Goal: Information Seeking & Learning: Learn about a topic

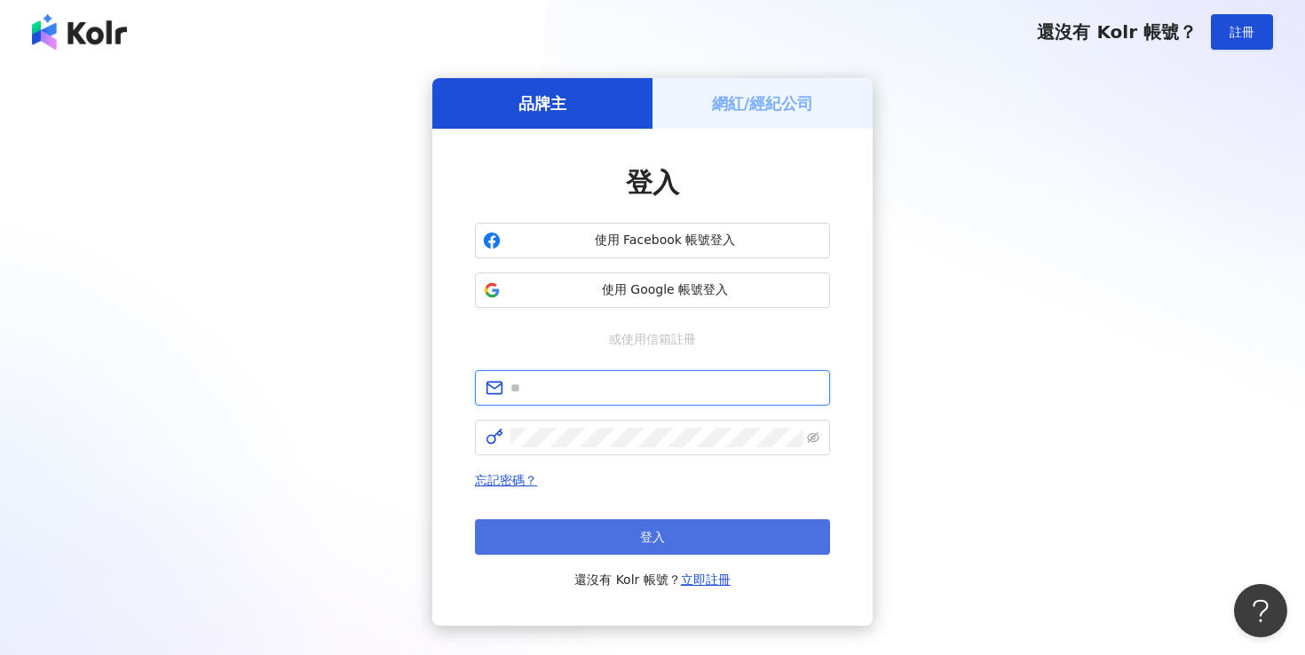
type input "**********"
click at [635, 536] on button "登入" at bounding box center [652, 536] width 355 height 35
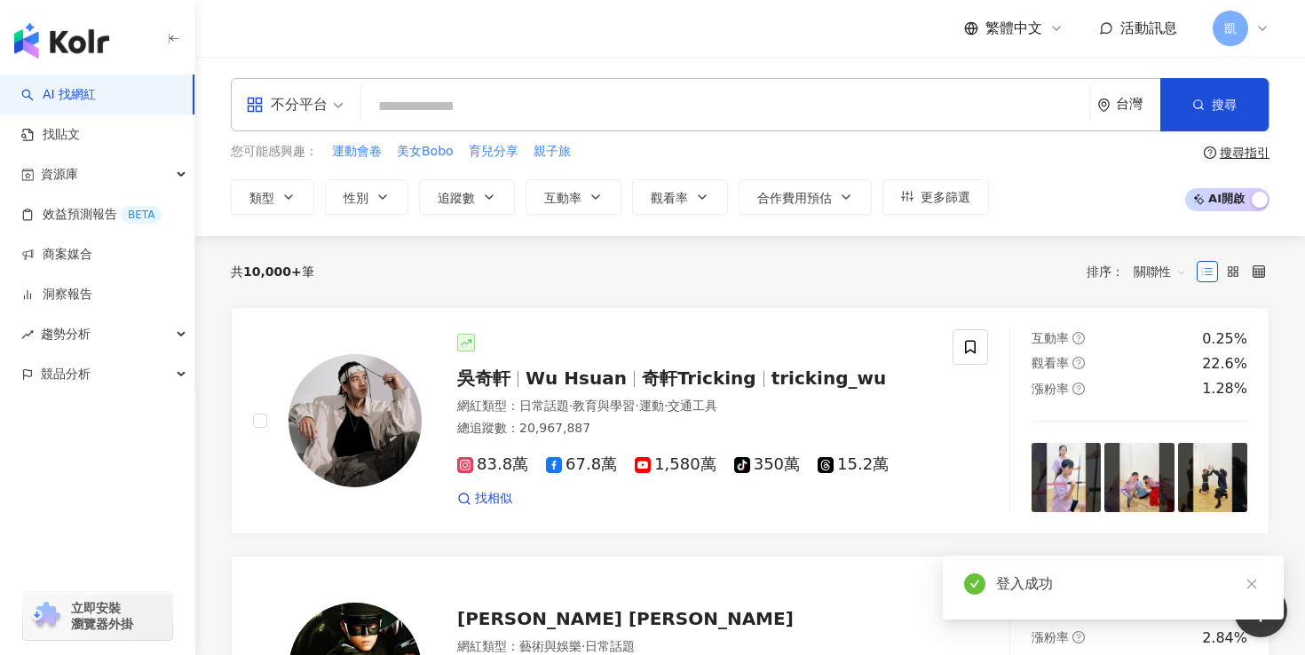
click at [702, 375] on span "奇軒Tricking" at bounding box center [699, 377] width 114 height 21
click at [1269, 28] on div "繁體中文 活動訊息 凱" at bounding box center [749, 28] width 1109 height 57
click at [1262, 26] on icon at bounding box center [1262, 28] width 14 height 14
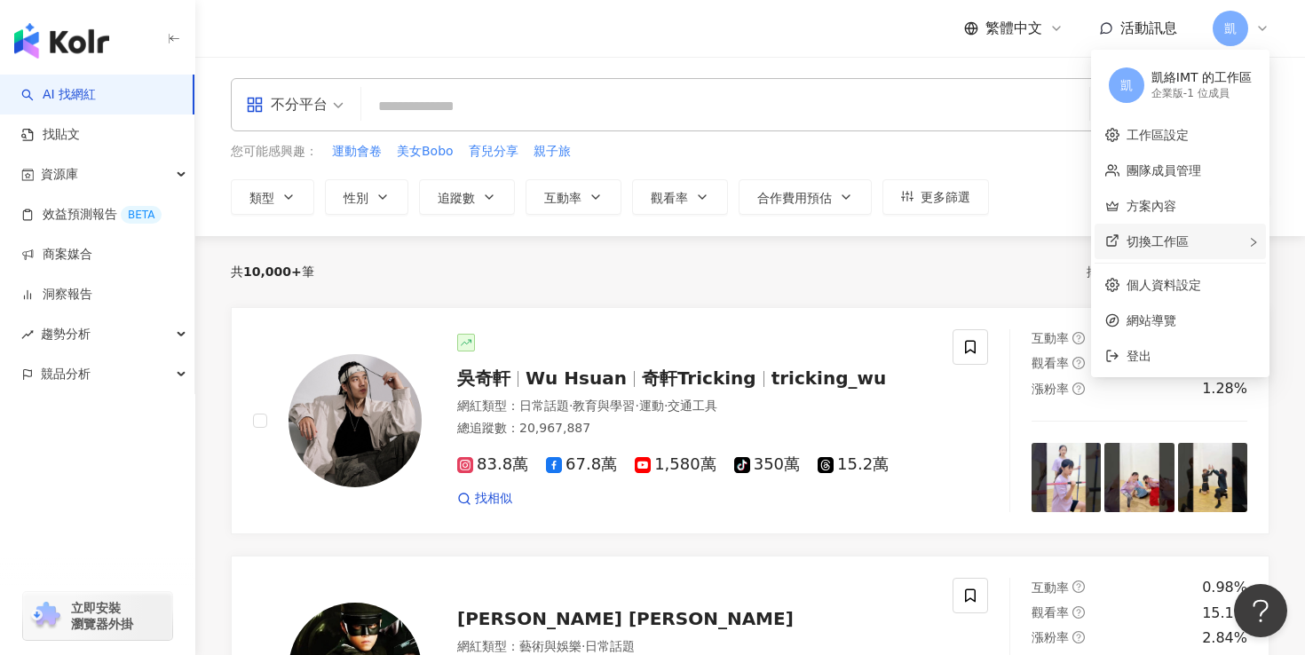
click at [1176, 229] on div "切換工作區" at bounding box center [1179, 241] width 171 height 35
click at [1175, 206] on link "方案內容" at bounding box center [1151, 206] width 50 height 14
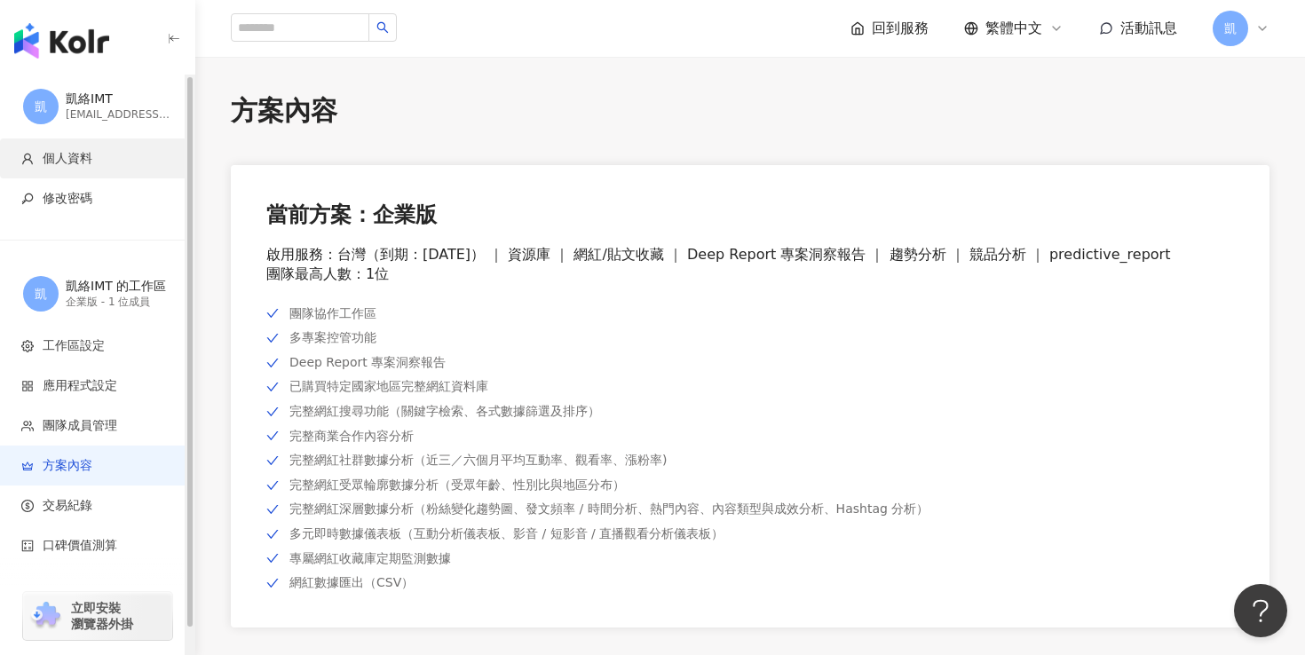
click at [101, 156] on span "個人資料" at bounding box center [100, 159] width 159 height 18
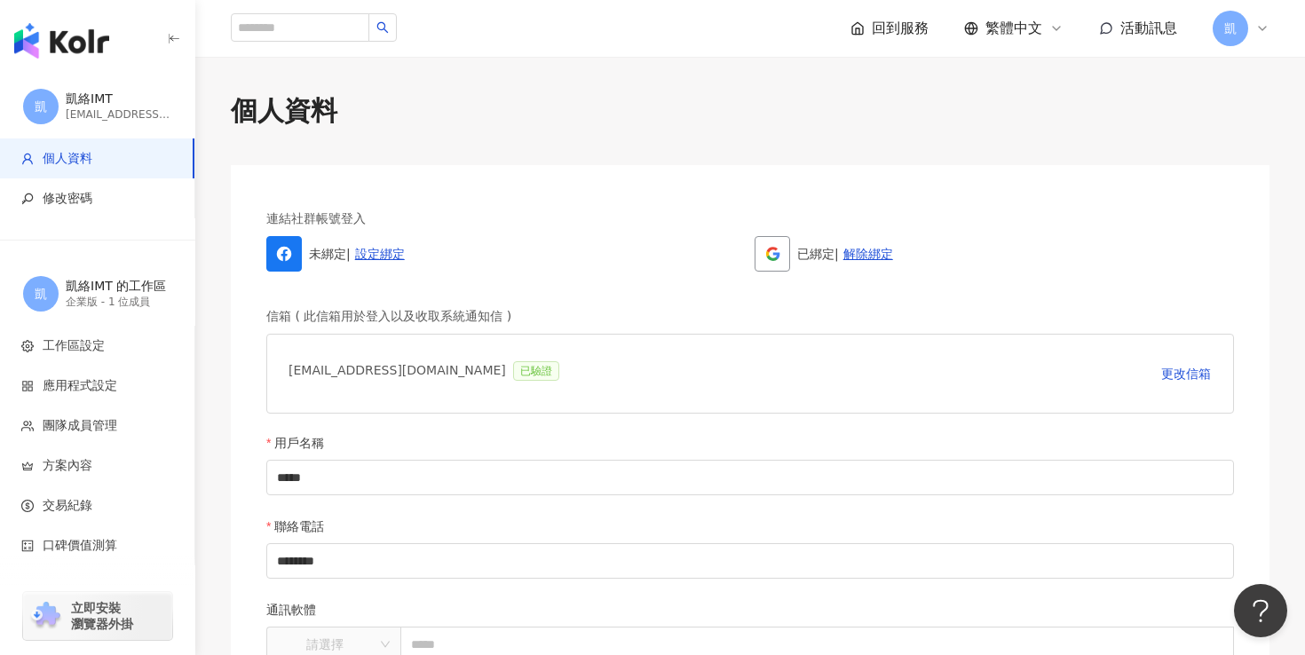
click at [774, 252] on icon at bounding box center [772, 254] width 16 height 16
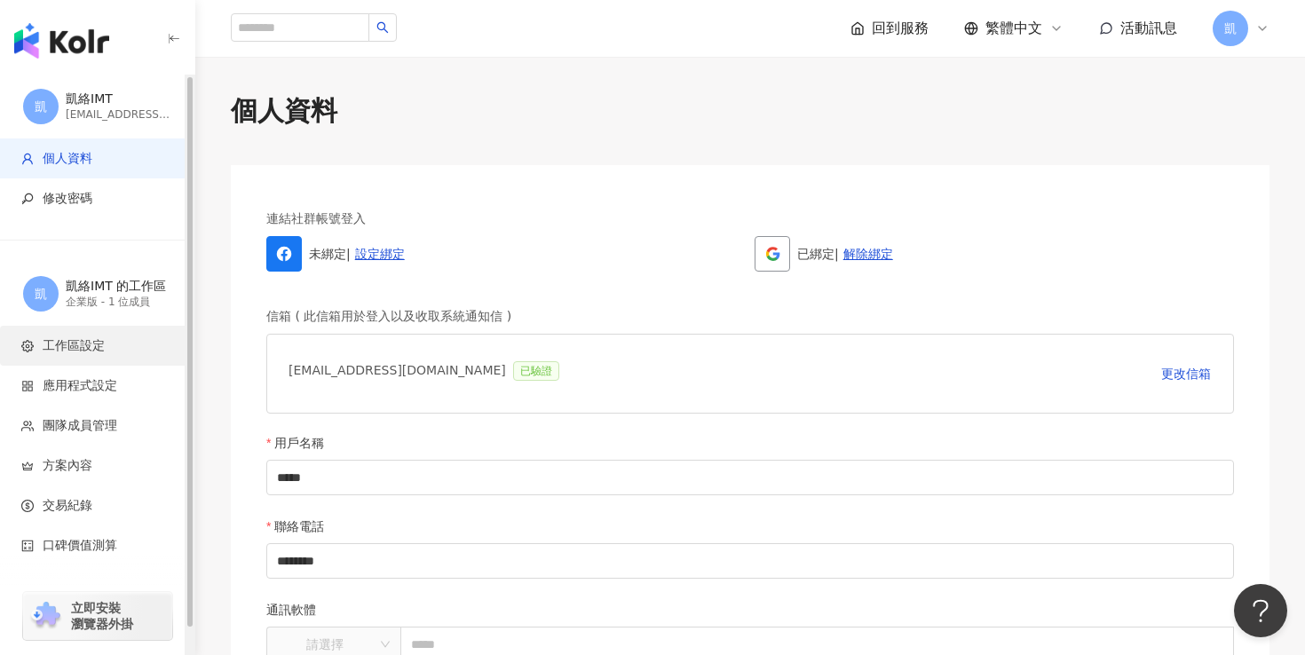
click at [93, 337] on span "工作區設定" at bounding box center [74, 346] width 62 height 18
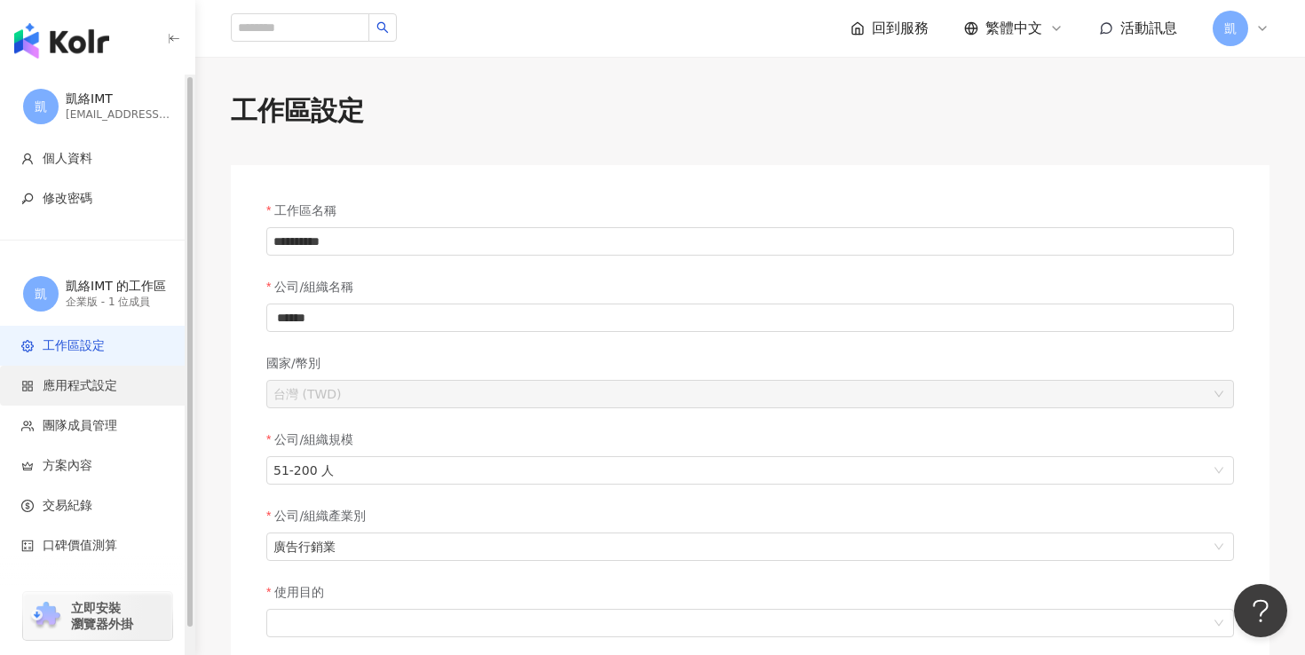
click at [84, 379] on span "應用程式設定" at bounding box center [80, 386] width 75 height 18
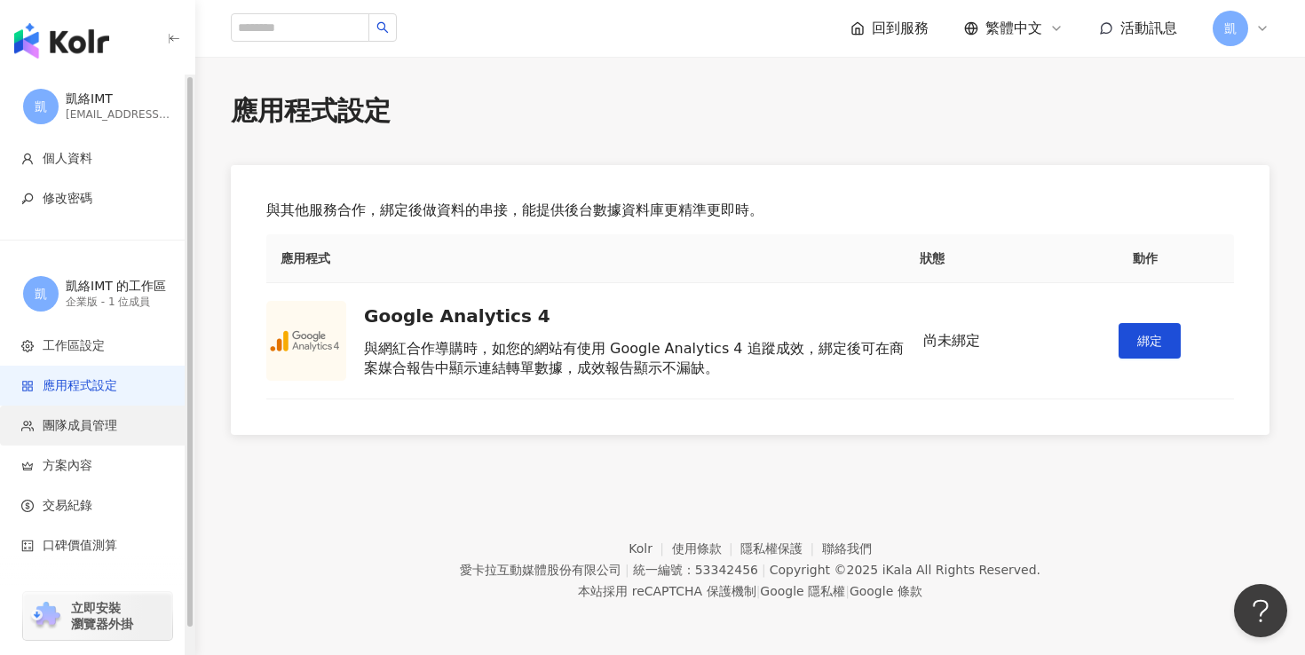
click at [69, 422] on span "團隊成員管理" at bounding box center [80, 426] width 75 height 18
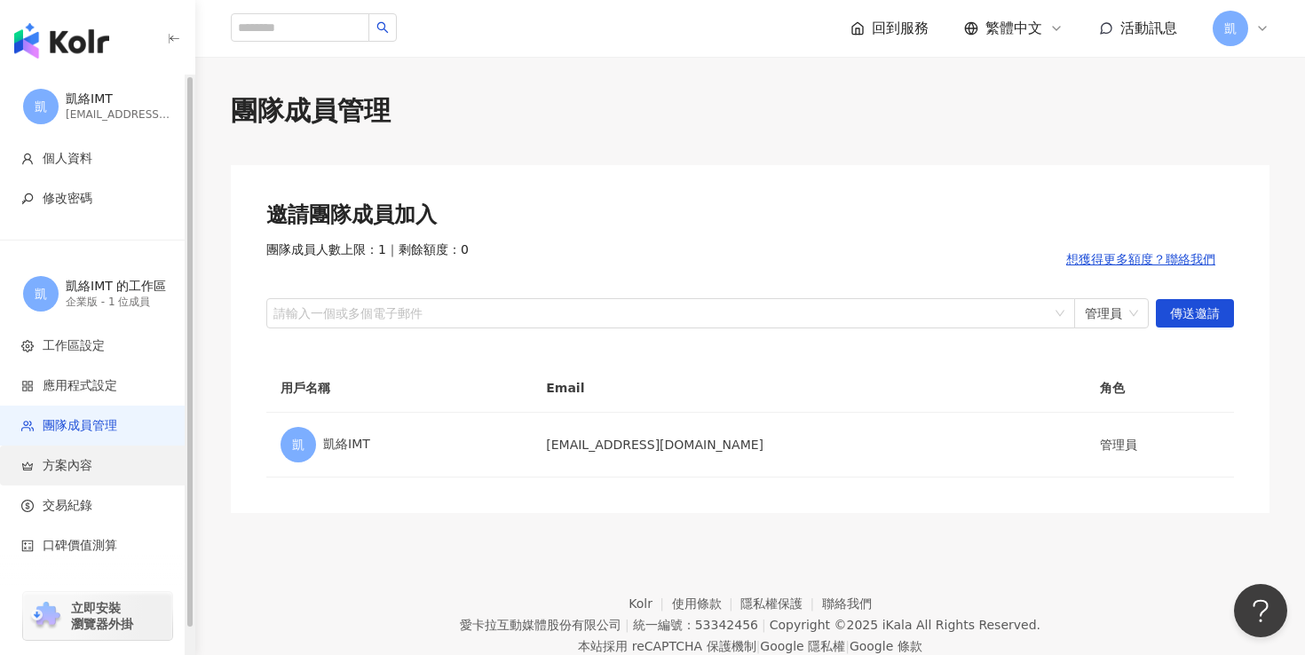
click at [58, 461] on span "方案內容" at bounding box center [68, 466] width 50 height 18
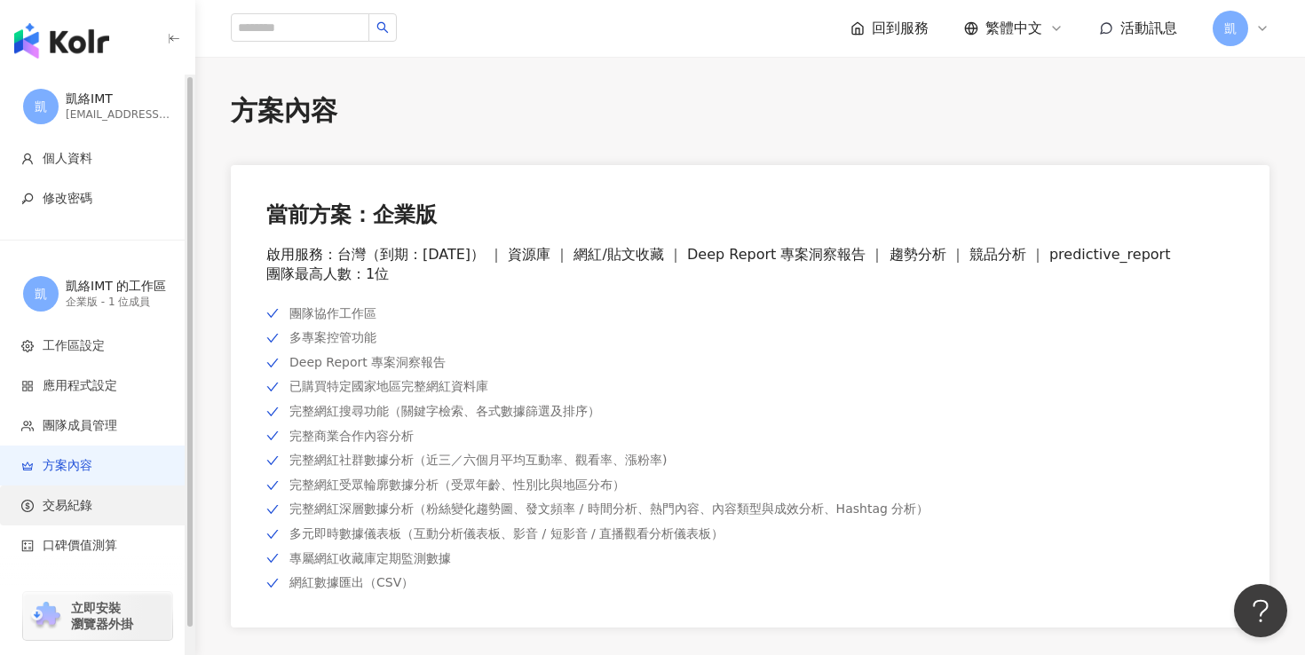
click at [59, 509] on span "交易紀錄" at bounding box center [68, 506] width 50 height 18
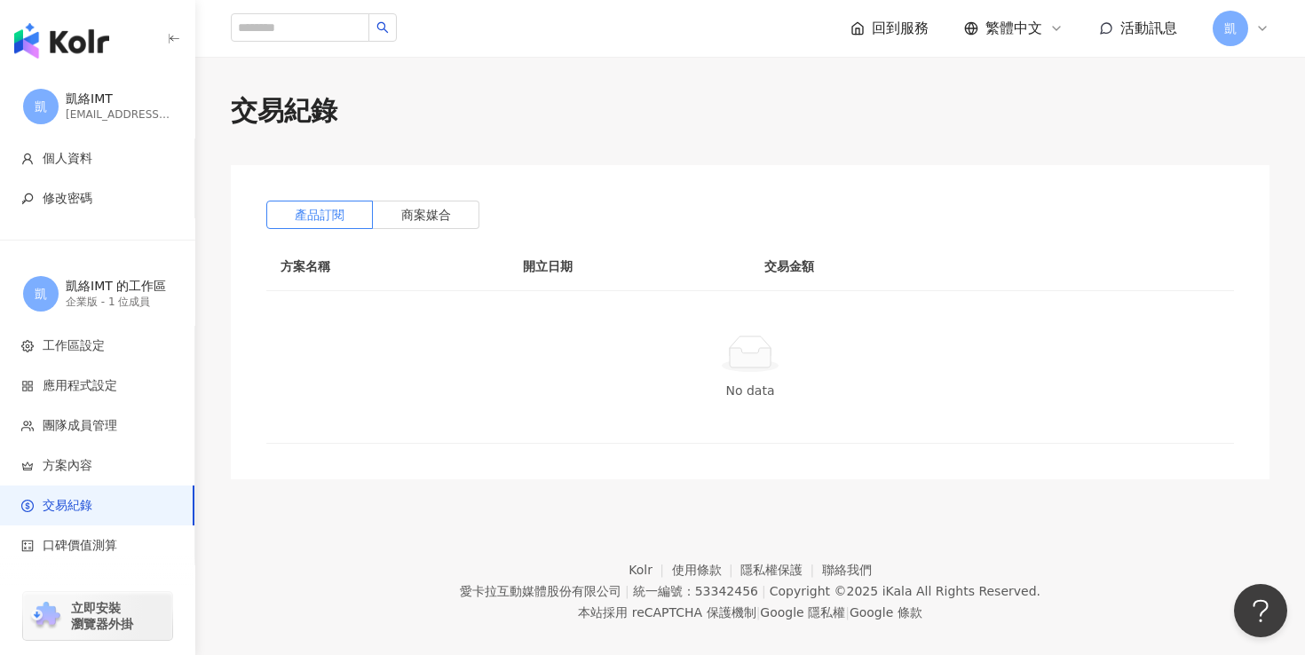
click at [180, 35] on icon "button" at bounding box center [174, 39] width 14 height 14
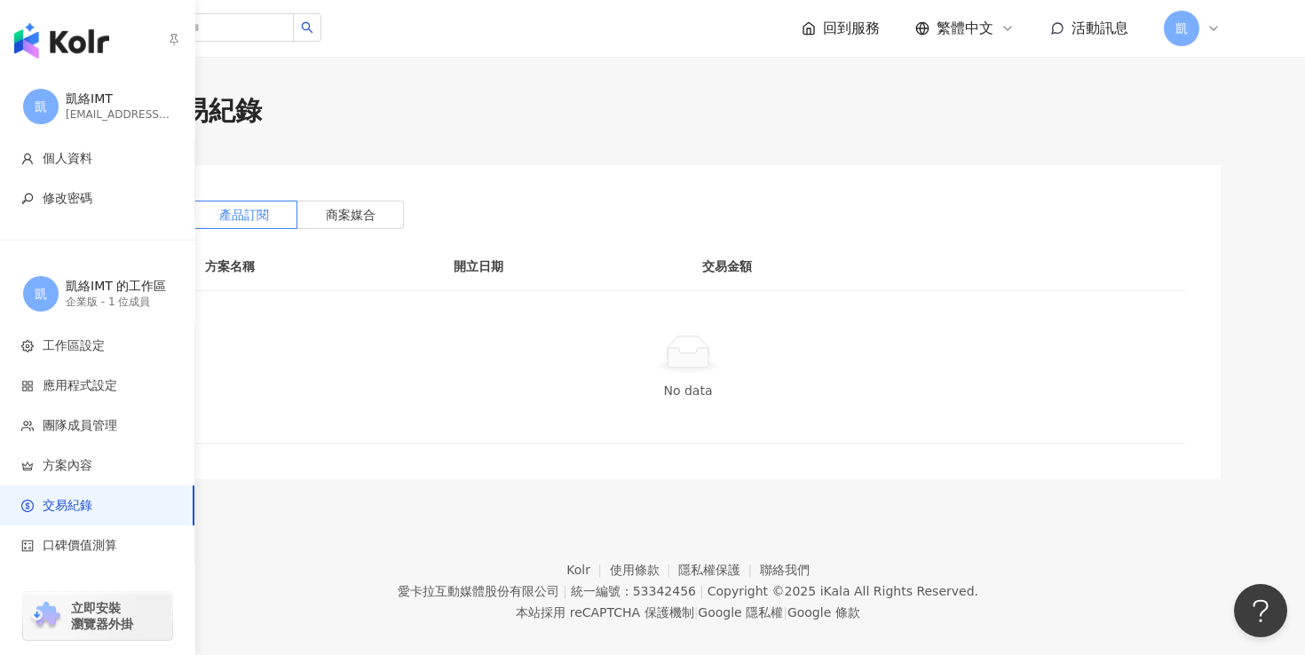
click at [172, 38] on icon "button" at bounding box center [174, 40] width 8 height 12
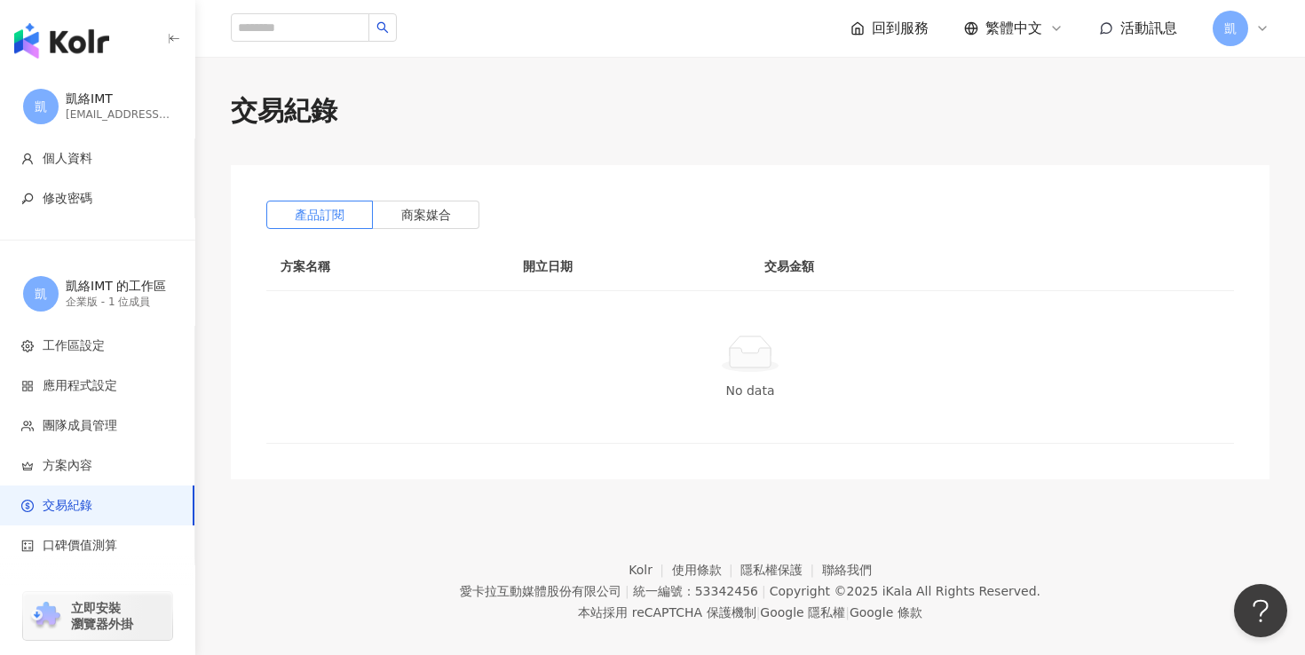
click at [897, 26] on span "回到服務" at bounding box center [899, 29] width 57 height 20
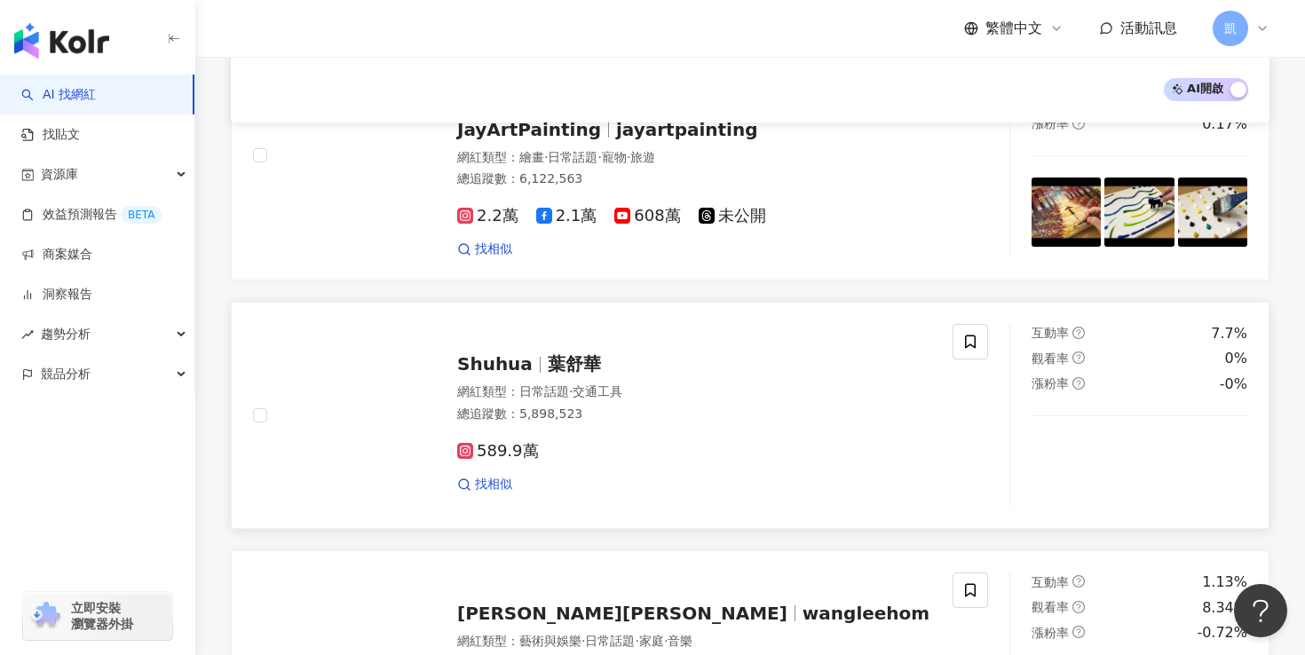
scroll to position [2512, 0]
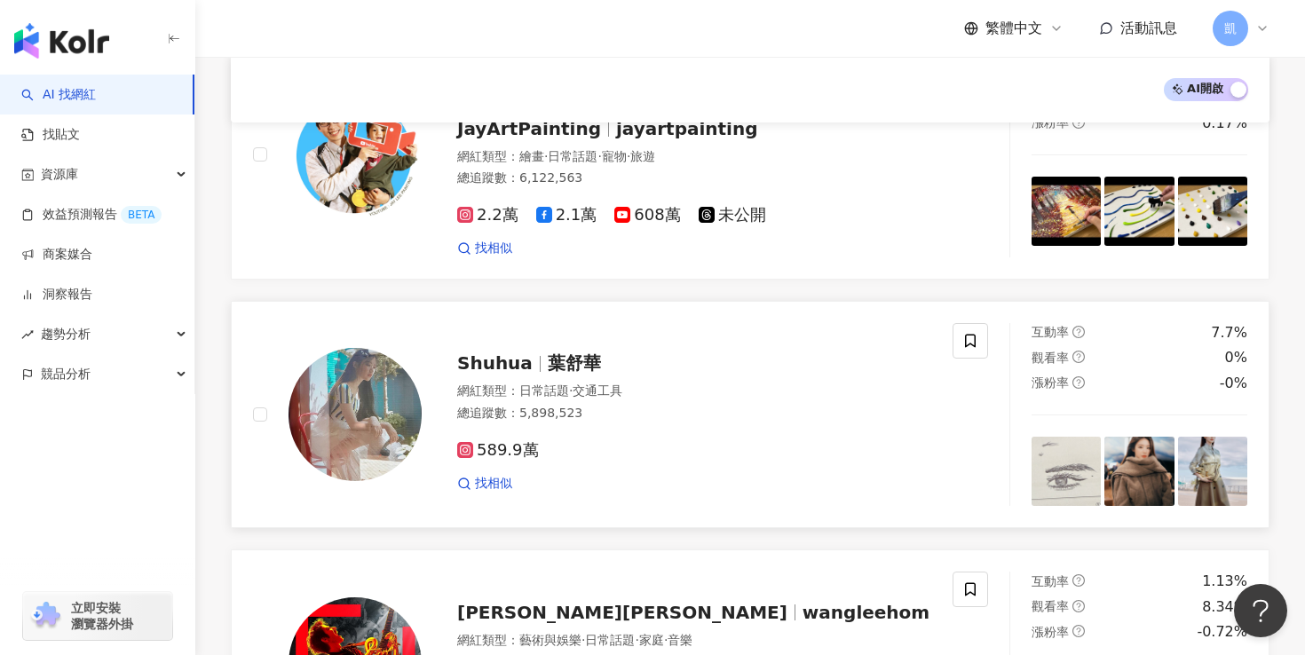
click at [549, 352] on div "Shuhua 葉舒華" at bounding box center [694, 363] width 474 height 25
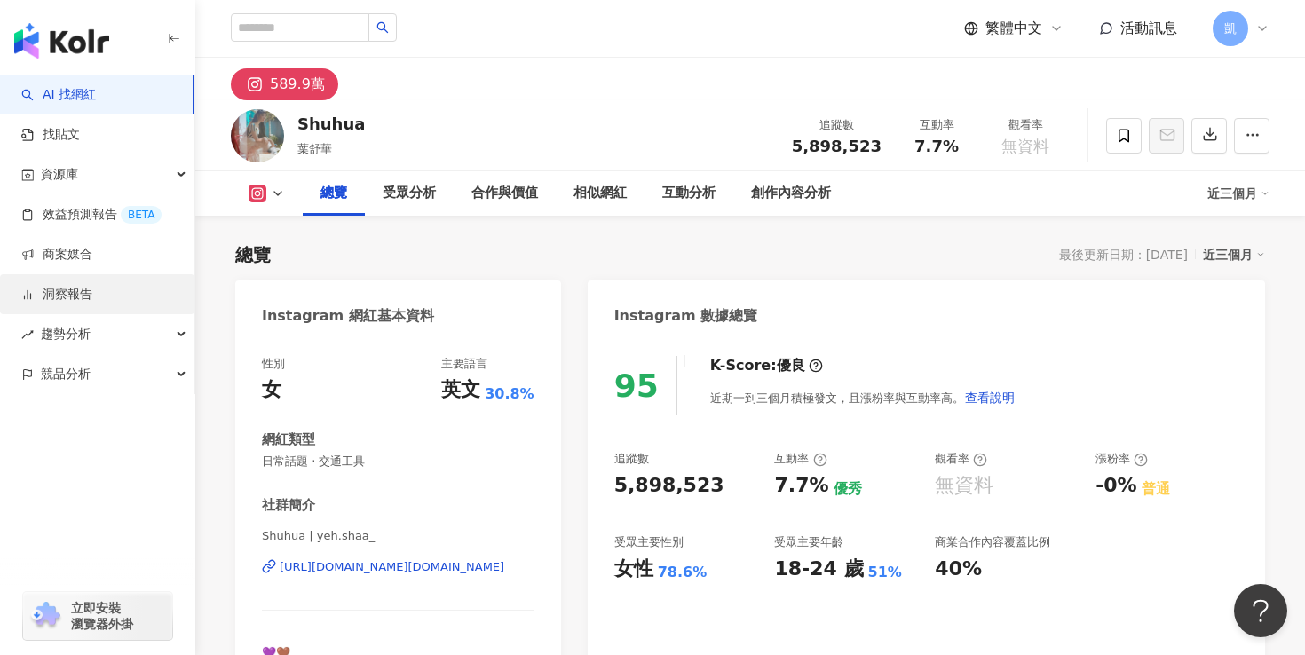
click at [92, 303] on link "洞察報告" at bounding box center [56, 295] width 71 height 18
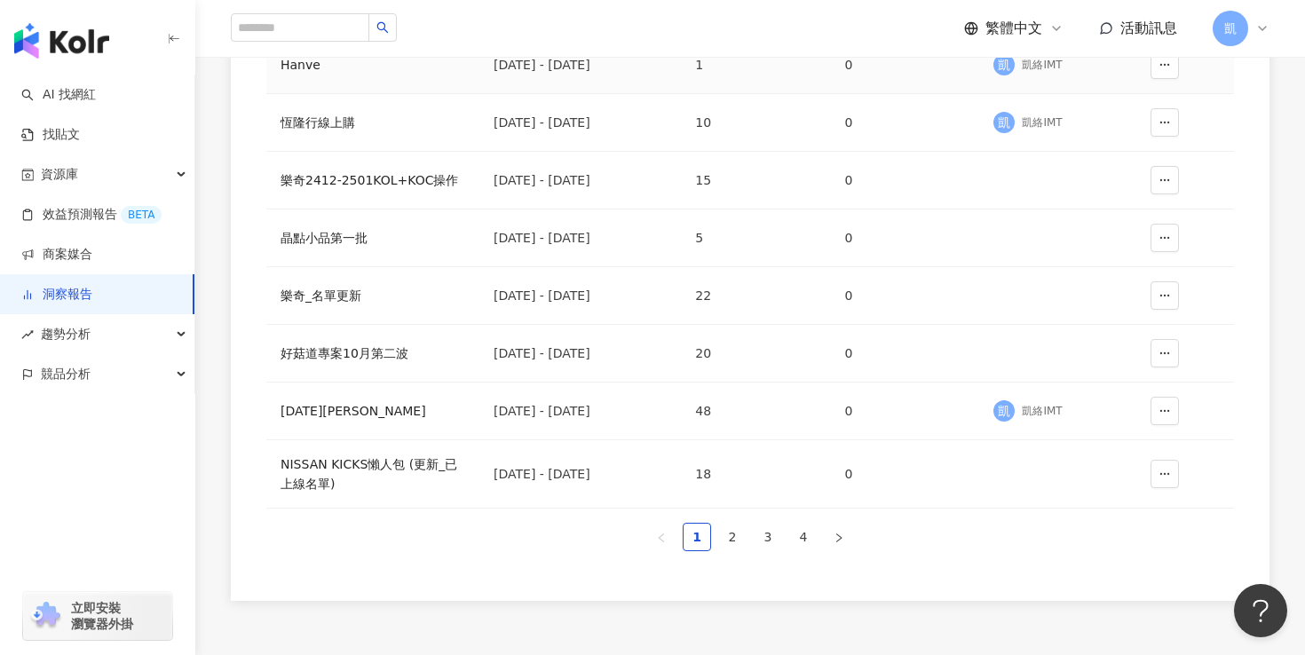
scroll to position [427, 0]
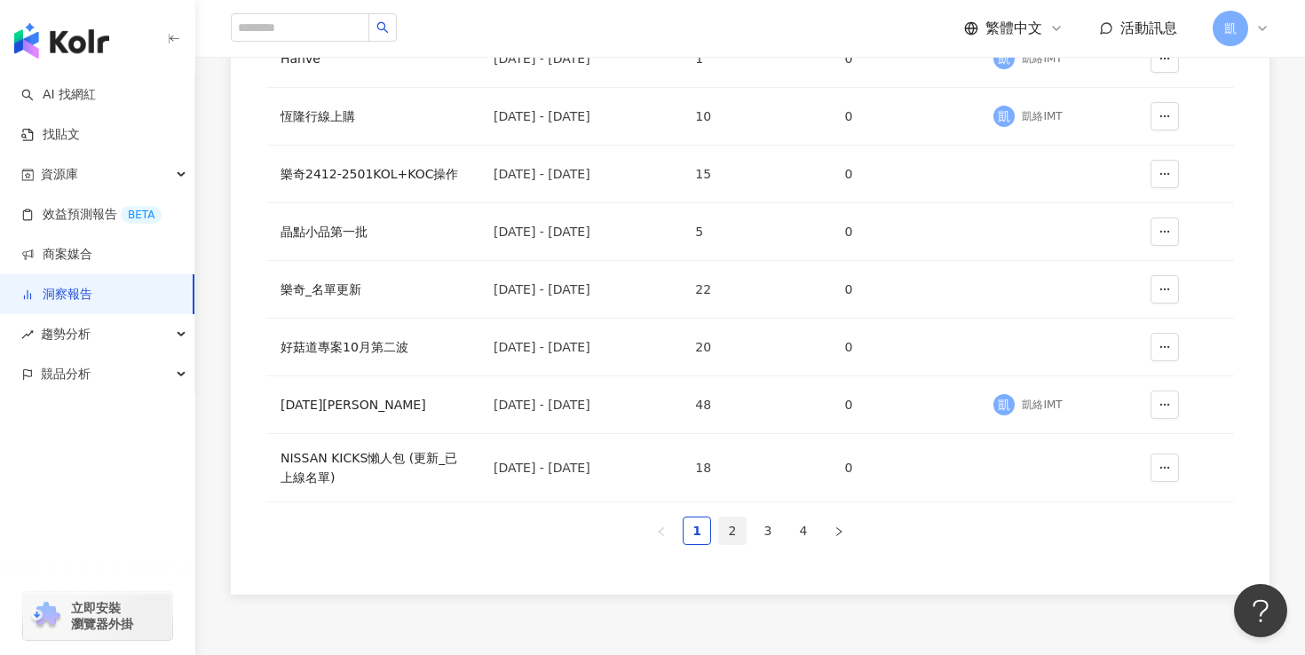
click at [729, 534] on link "2" at bounding box center [732, 530] width 27 height 27
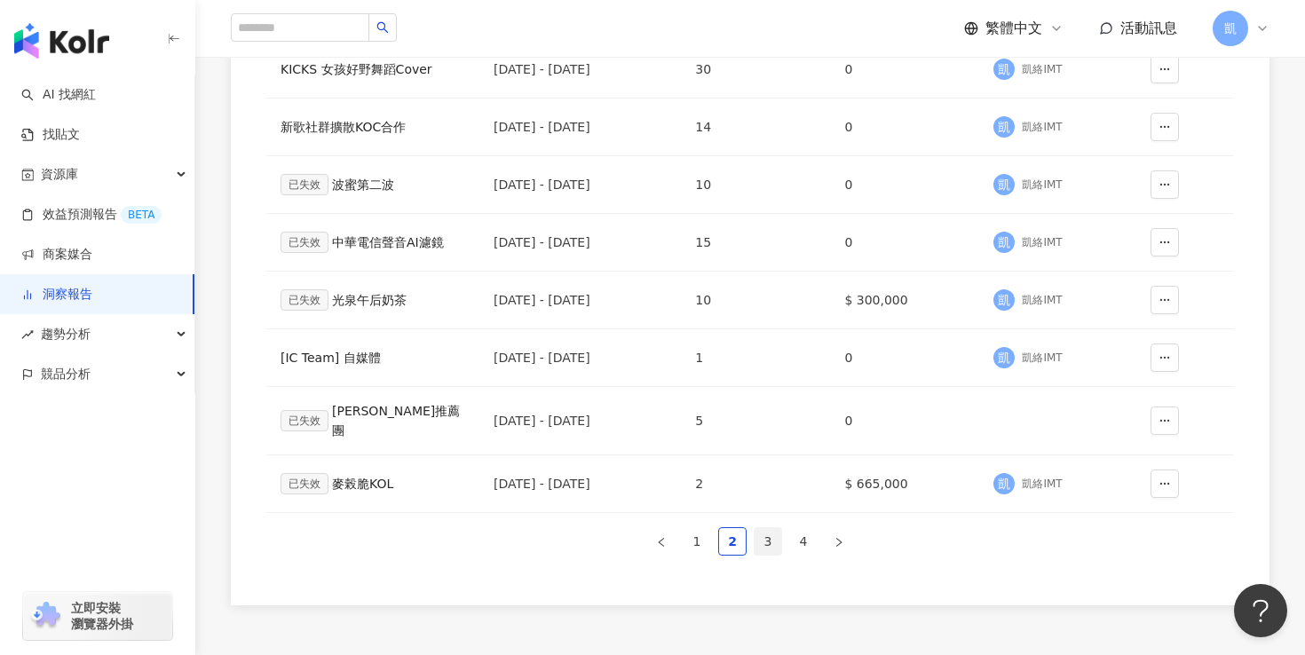
click at [769, 533] on link "3" at bounding box center [767, 541] width 27 height 27
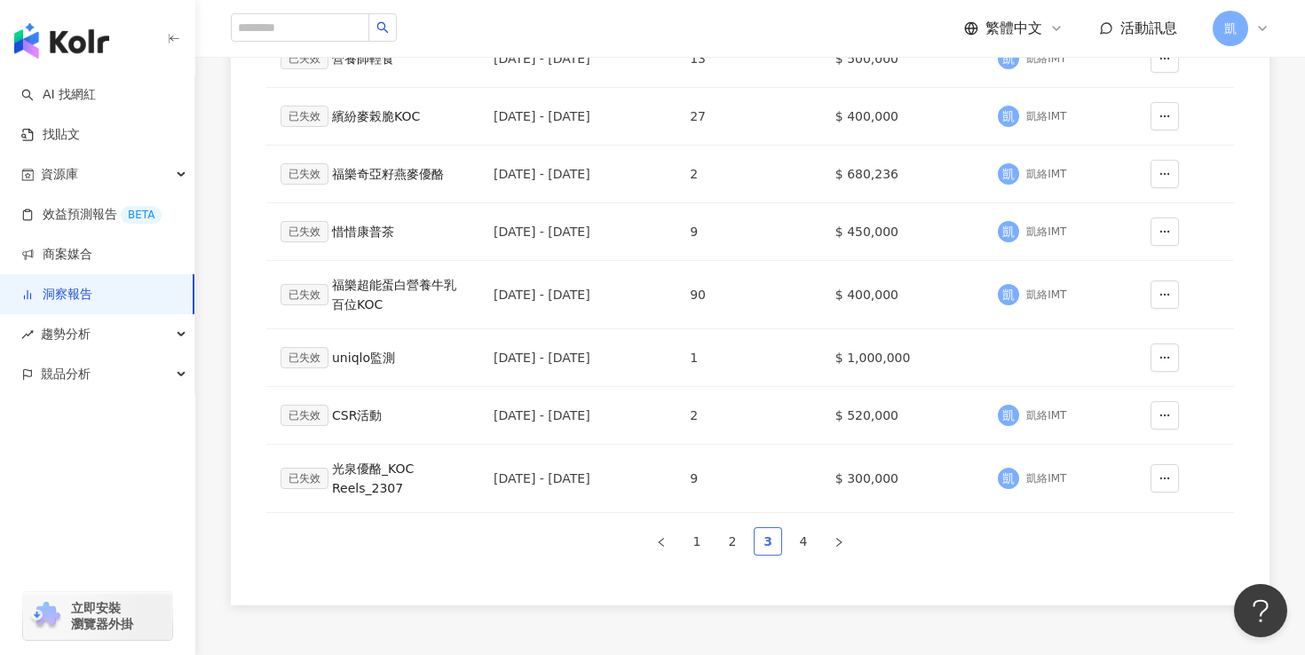
click at [769, 533] on link "3" at bounding box center [767, 541] width 27 height 27
click at [693, 547] on link "1" at bounding box center [696, 541] width 27 height 27
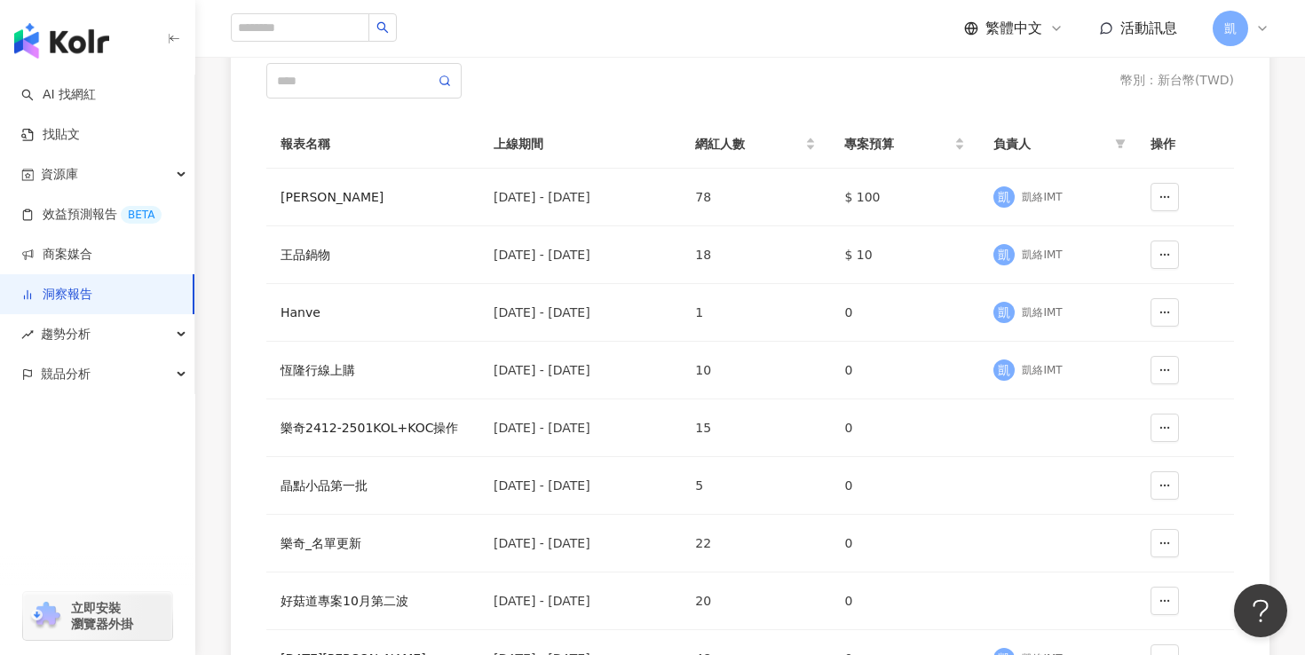
scroll to position [0, 0]
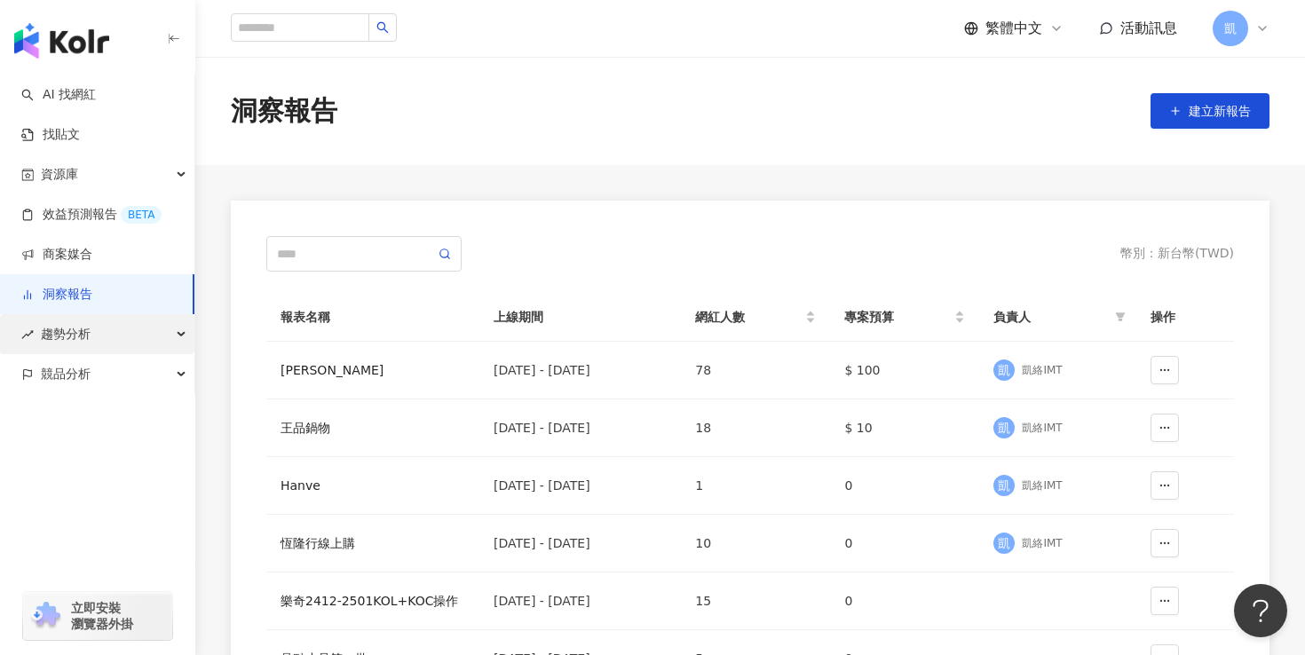
click at [119, 335] on div "趨勢分析" at bounding box center [97, 334] width 194 height 40
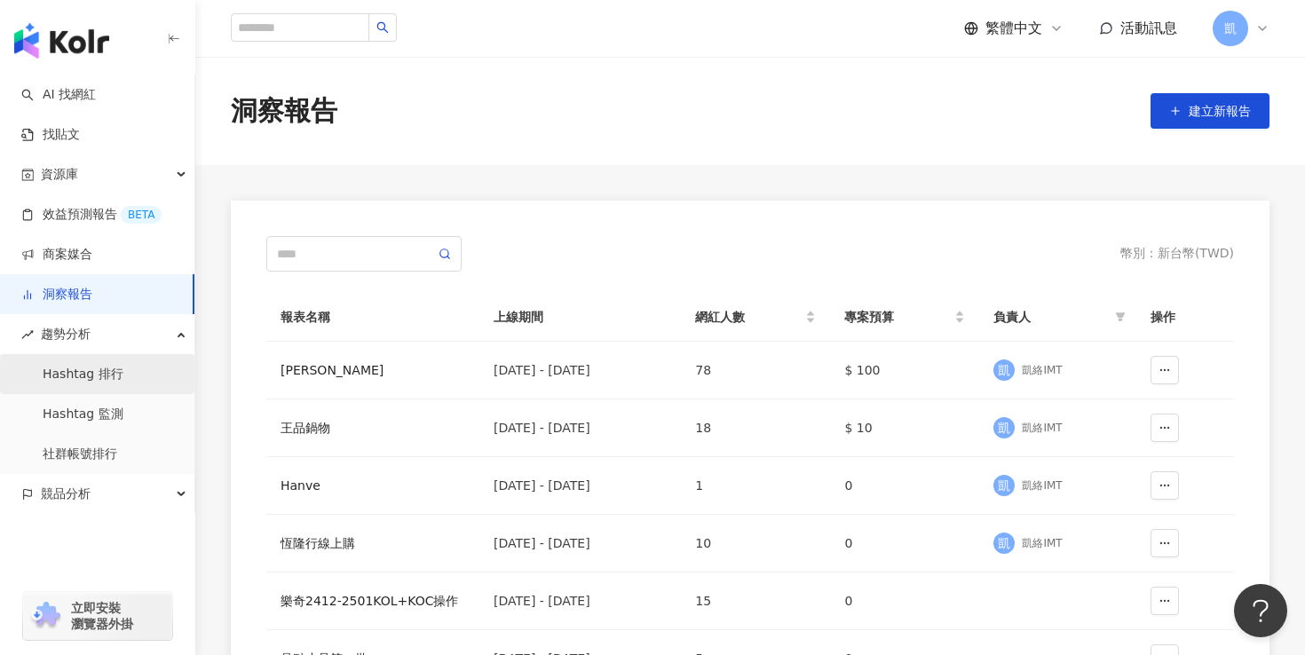
click at [103, 375] on link "Hashtag 排行" at bounding box center [83, 375] width 81 height 18
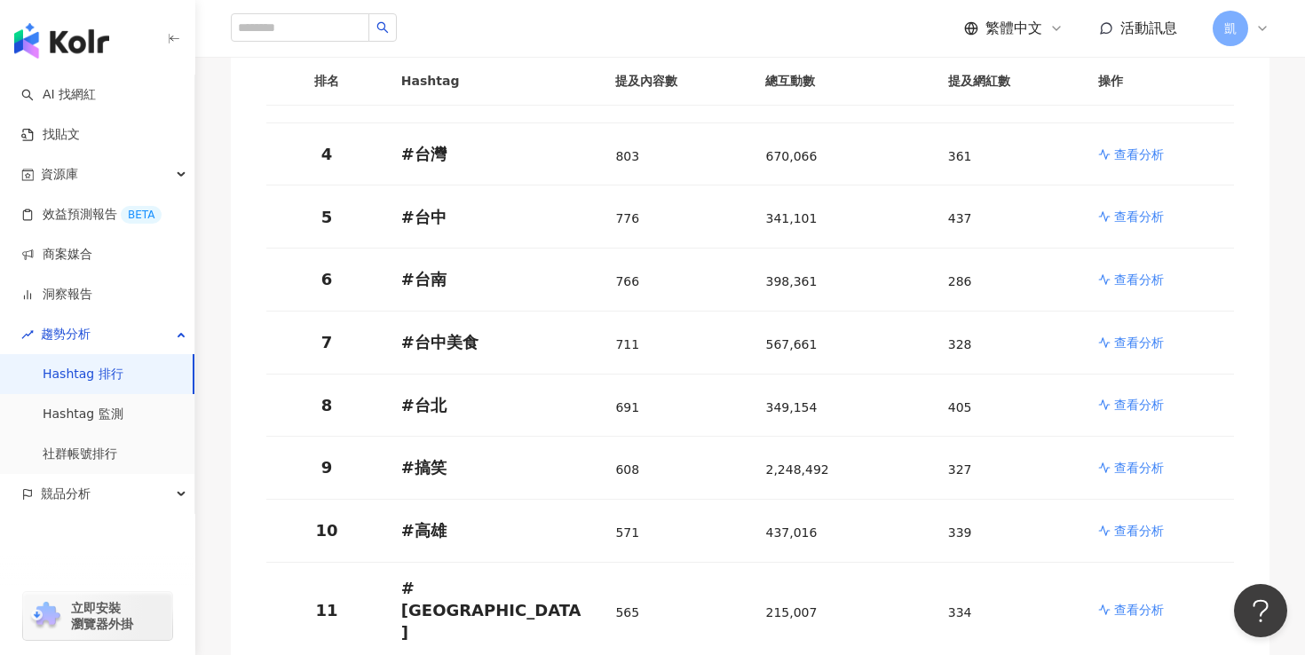
scroll to position [440, 0]
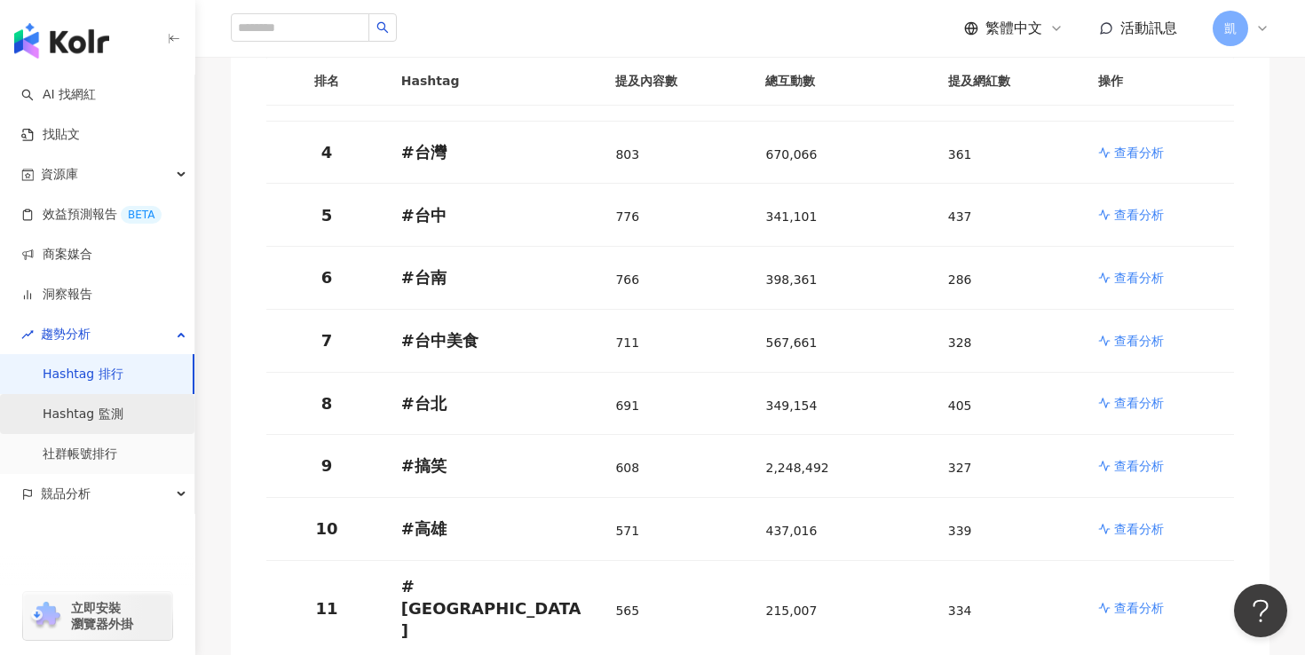
click at [91, 423] on link "Hashtag 監測" at bounding box center [83, 415] width 81 height 18
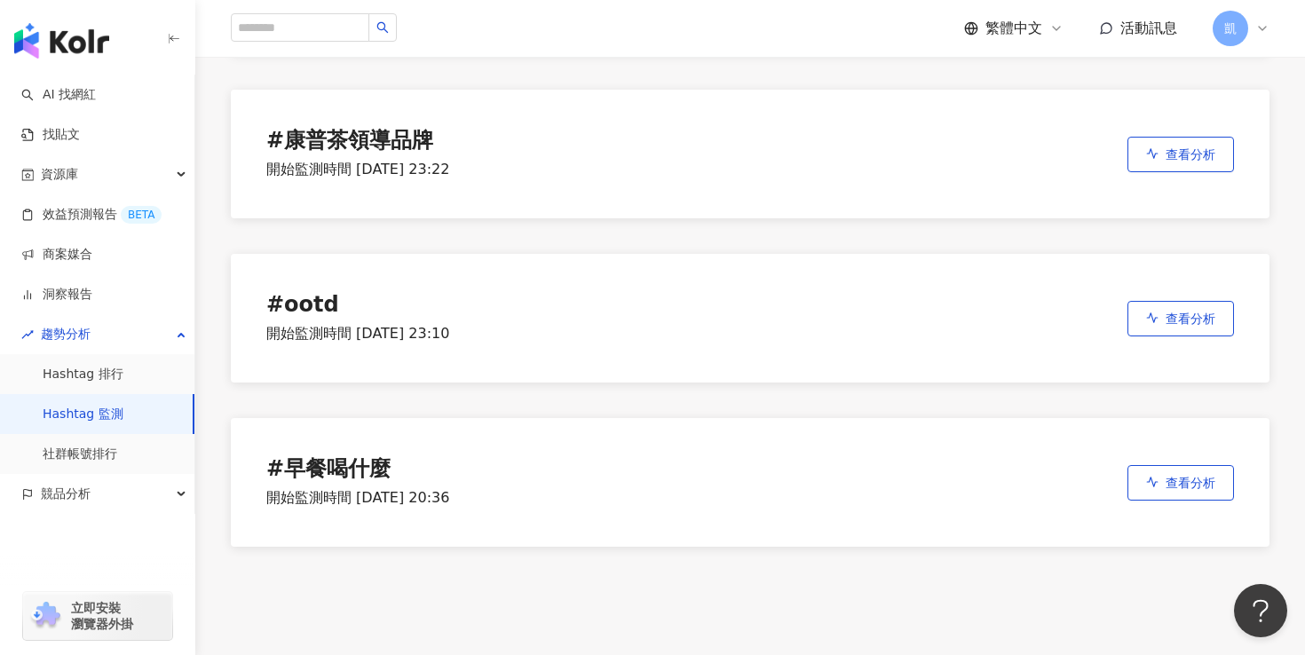
scroll to position [2862, 0]
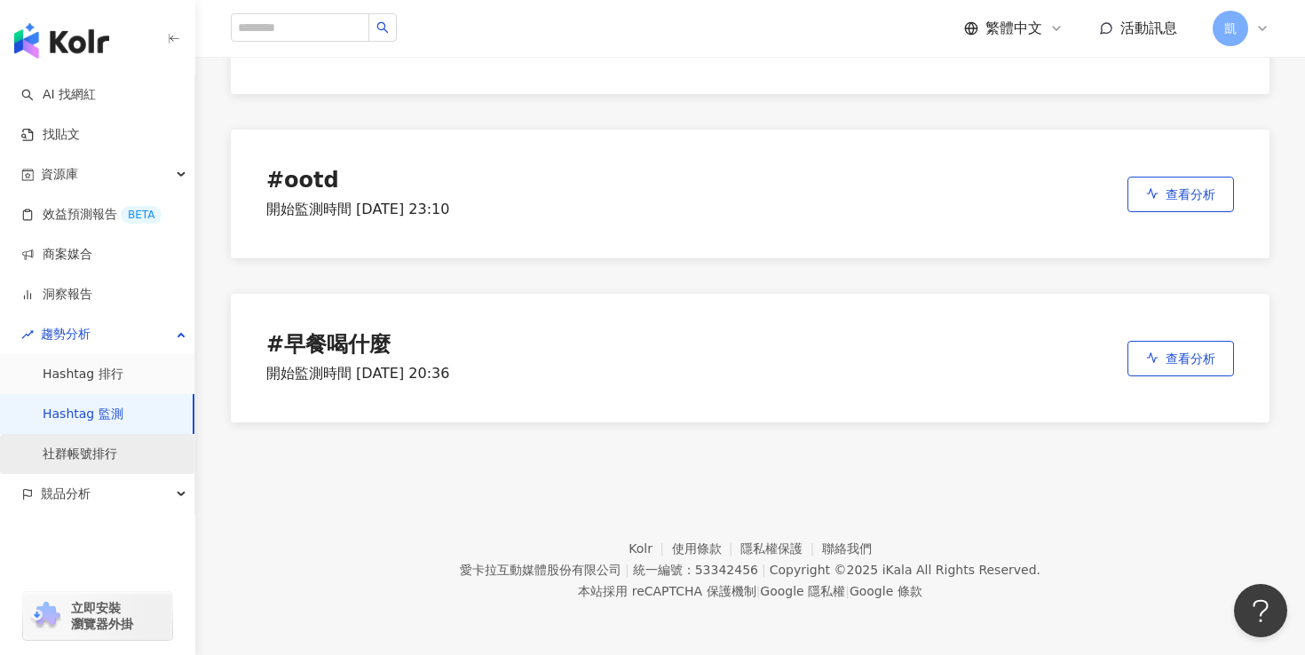
click at [106, 450] on link "社群帳號排行" at bounding box center [80, 455] width 75 height 18
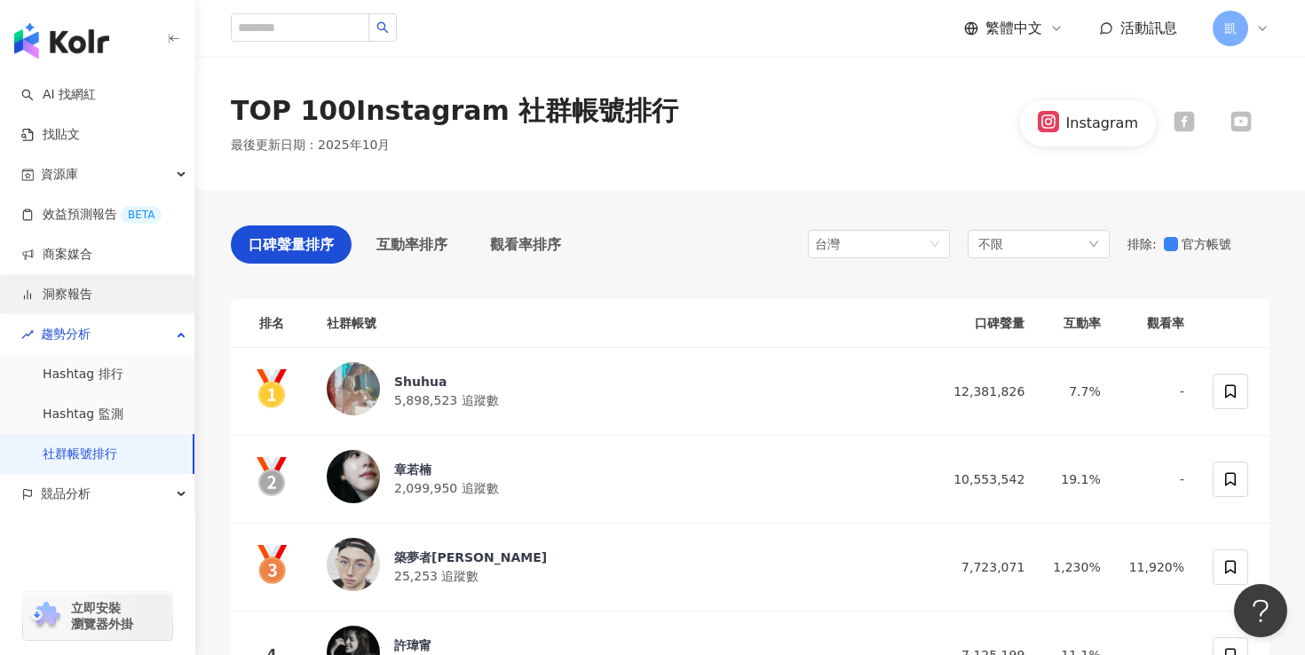
click at [83, 292] on link "洞察報告" at bounding box center [56, 295] width 71 height 18
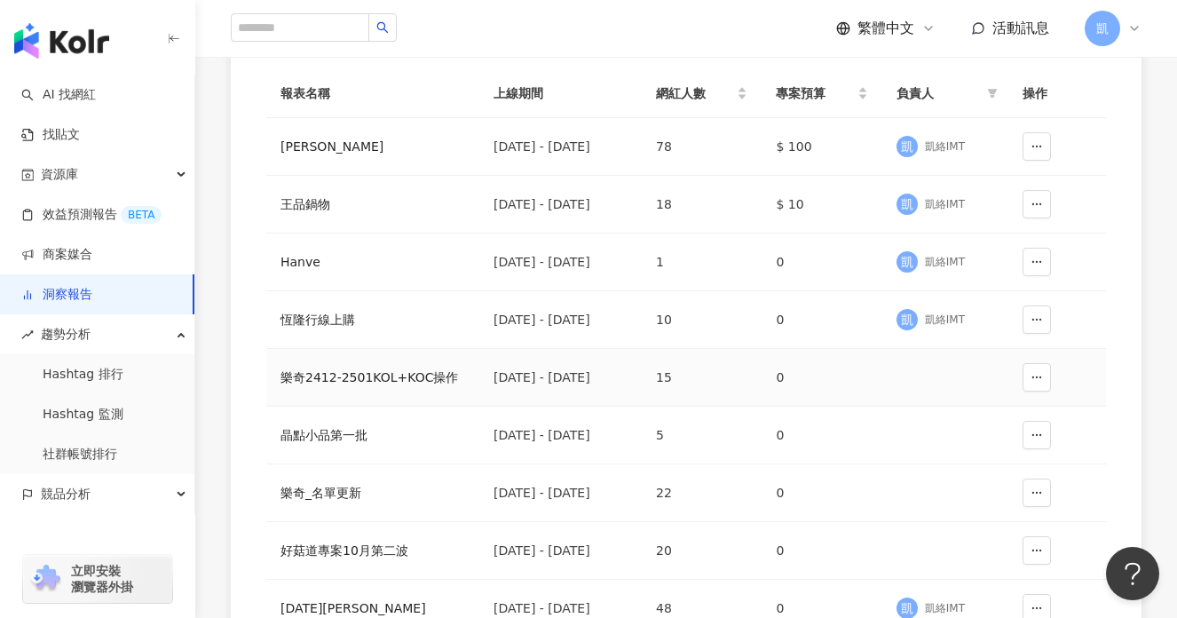
scroll to position [221, 0]
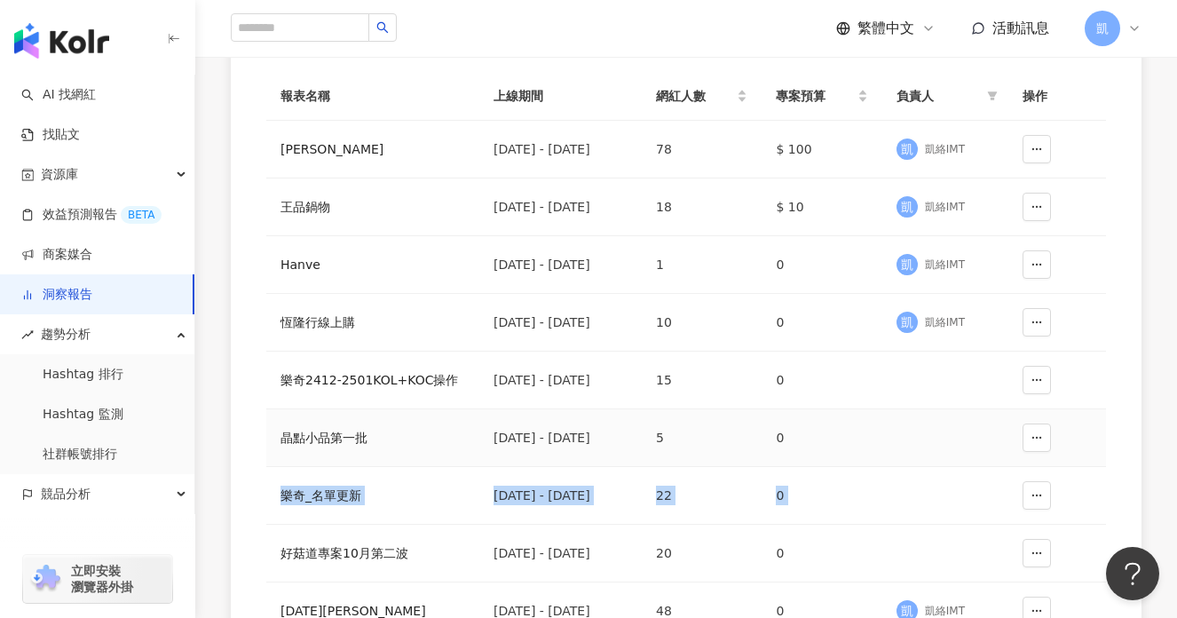
drag, startPoint x: 887, startPoint y: 453, endPoint x: 973, endPoint y: 484, distance: 91.5
click at [973, 484] on tbody "蕾黛絲 2025/1/1 - 2025/8/26 78 $ 100 凱 凱絡IMT 王品鍋物 2025/7/1 - 2025/7/31 18 $ 10 凱 凱…" at bounding box center [686, 414] width 840 height 587
click at [520, 5] on div "繁體中文 活動訊息 凱" at bounding box center [686, 28] width 911 height 57
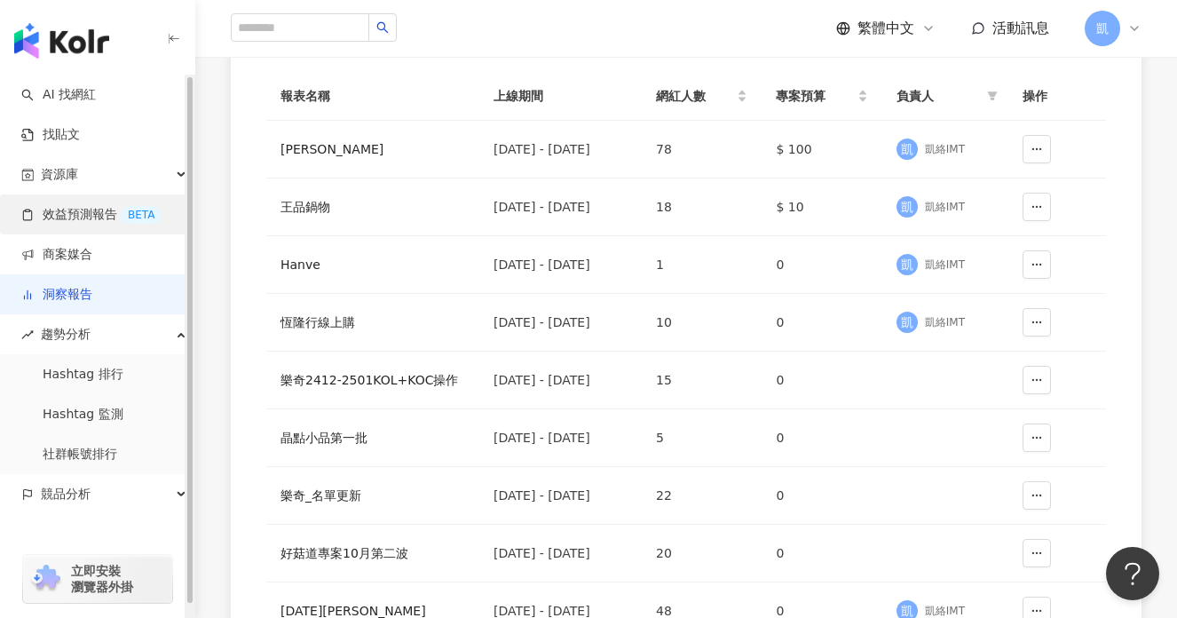
click at [84, 211] on link "效益預測報告 BETA" at bounding box center [91, 215] width 140 height 18
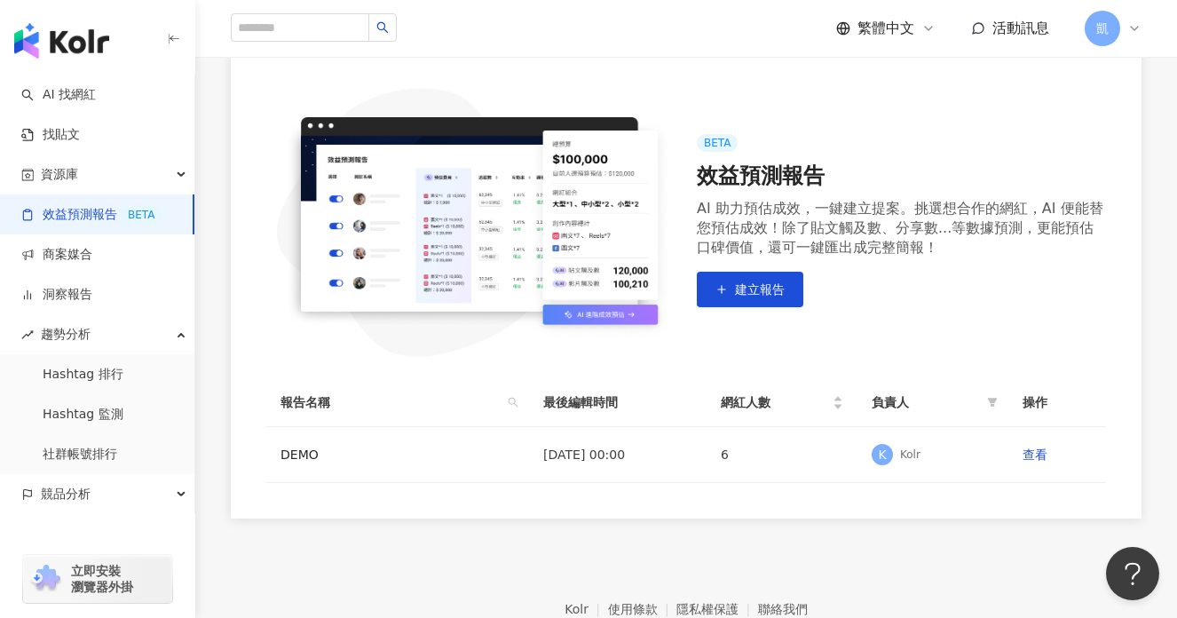
scroll to position [285, 0]
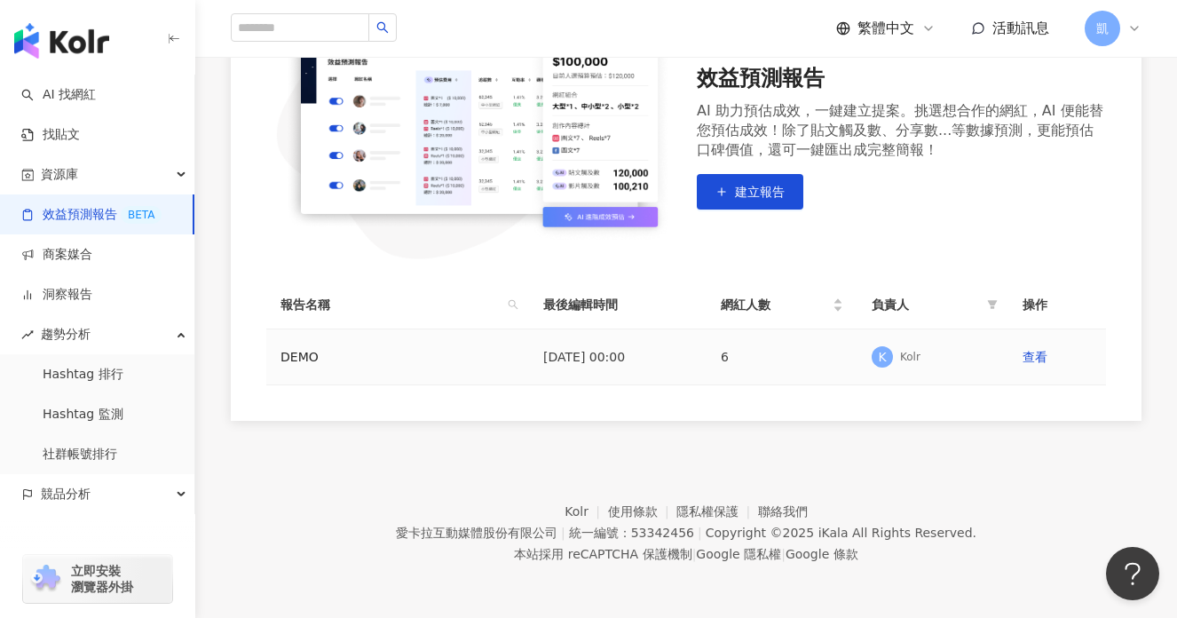
click at [1029, 366] on td "查看" at bounding box center [1057, 357] width 98 height 56
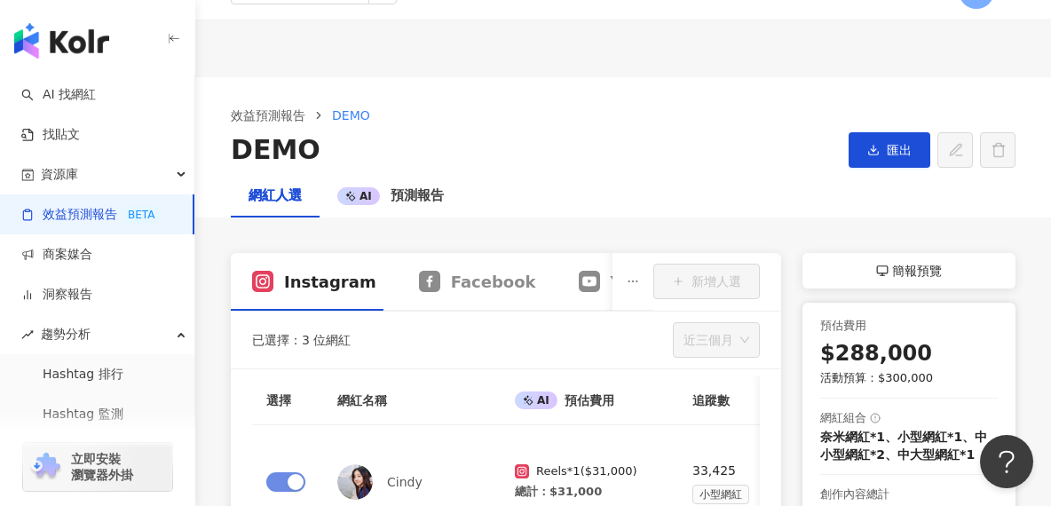
scroll to position [39, 0]
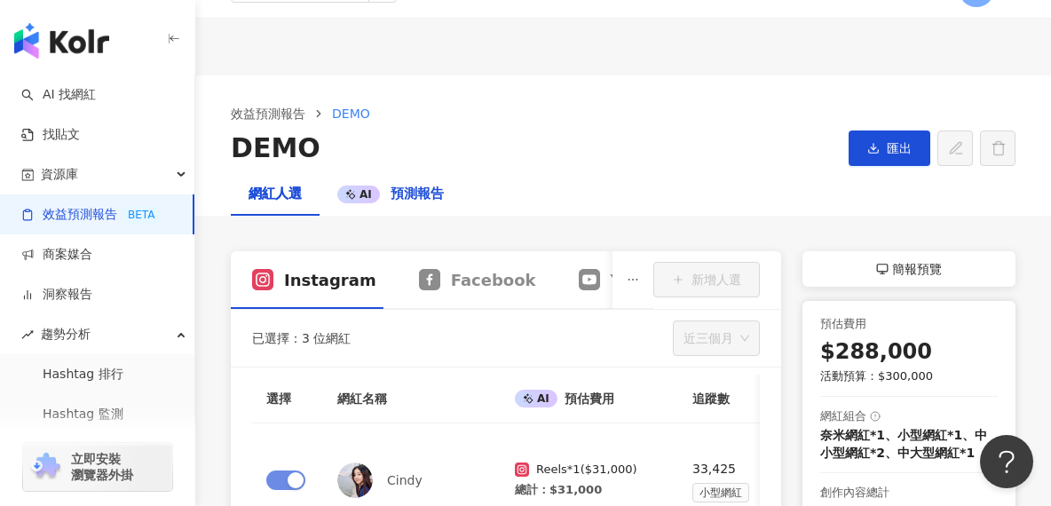
click at [406, 204] on div "AI 預測報告" at bounding box center [390, 194] width 106 height 21
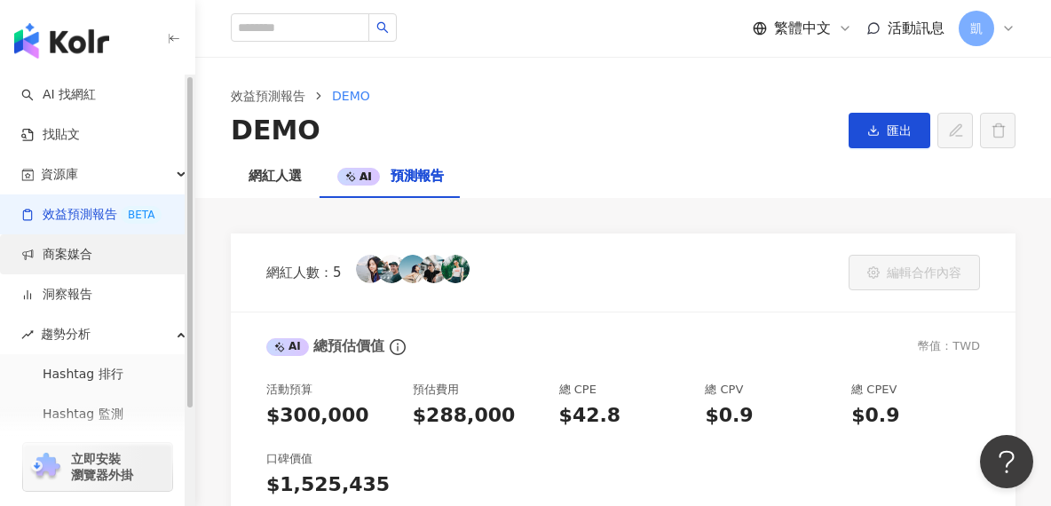
click at [58, 249] on link "商案媒合" at bounding box center [56, 255] width 71 height 18
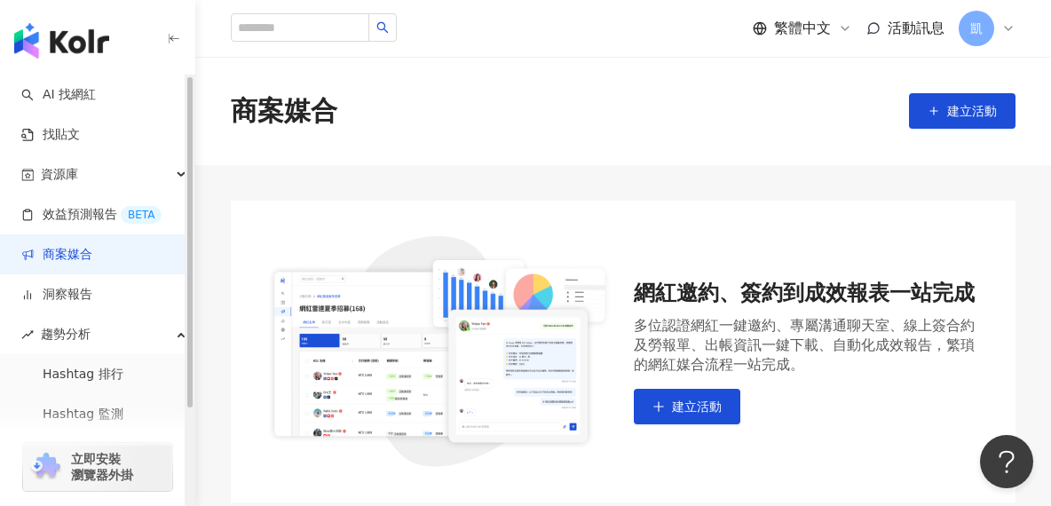
click at [58, 249] on link "商案媒合" at bounding box center [56, 255] width 71 height 18
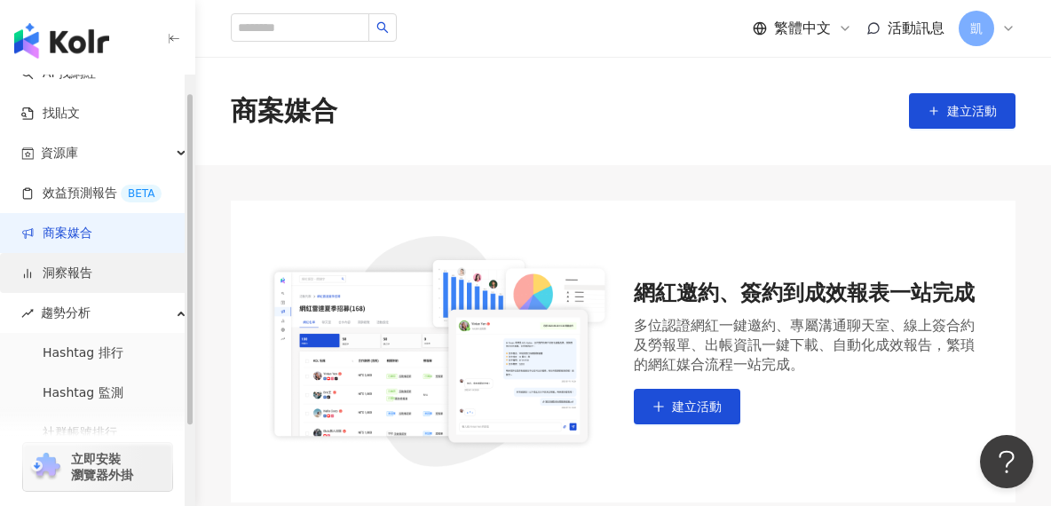
scroll to position [24, 0]
click at [80, 272] on link "洞察報告" at bounding box center [56, 271] width 71 height 18
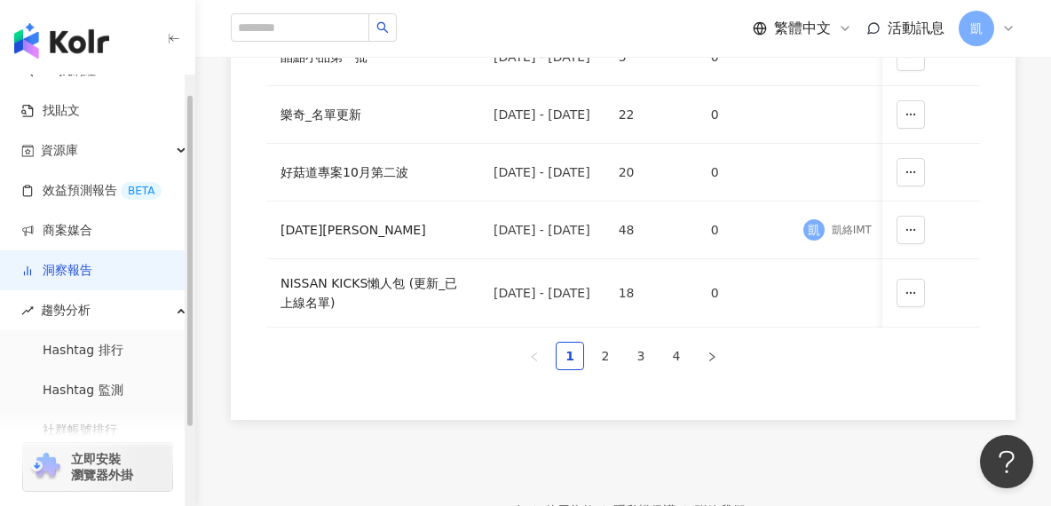
scroll to position [603, 0]
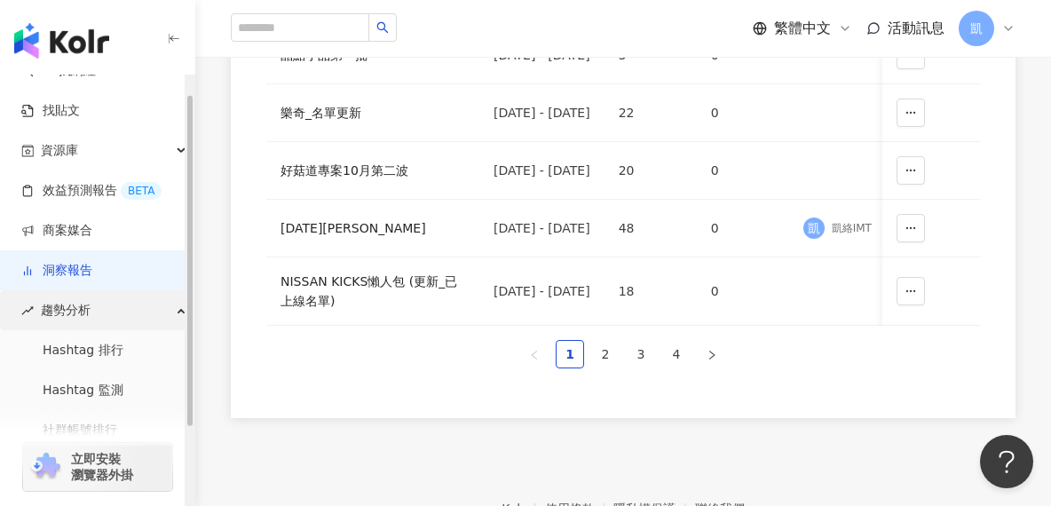
click at [75, 309] on span "趨勢分析" at bounding box center [66, 310] width 50 height 40
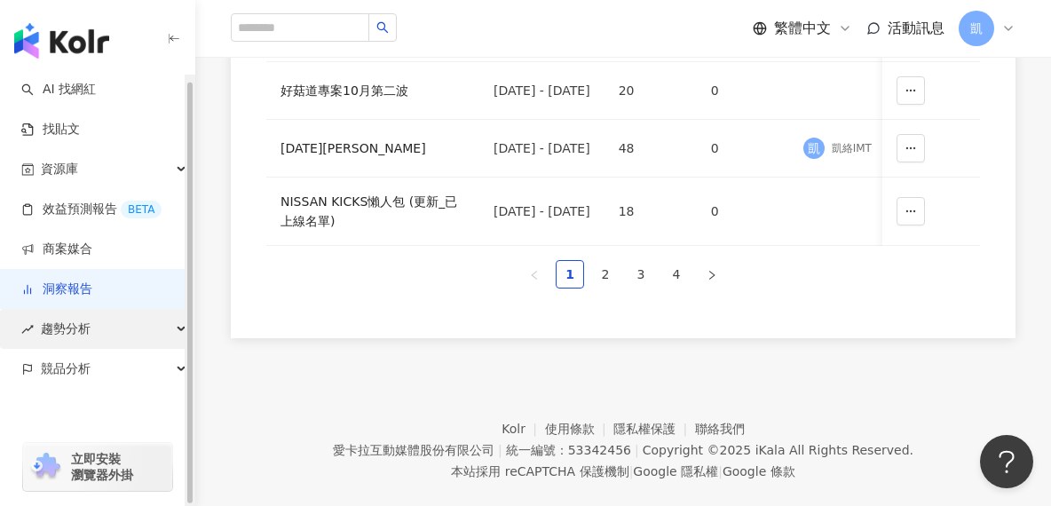
scroll to position [713, 0]
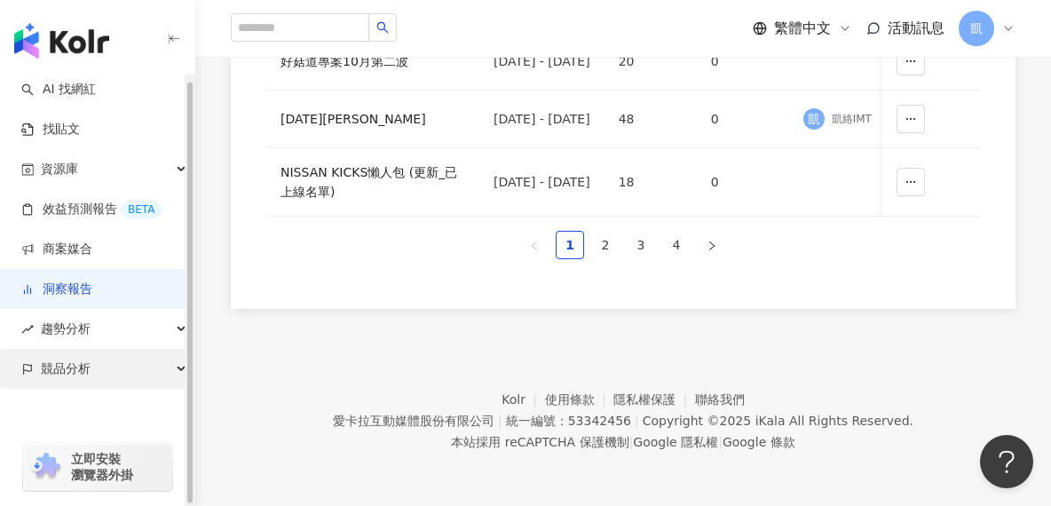
click at [75, 368] on span "競品分析" at bounding box center [66, 369] width 50 height 40
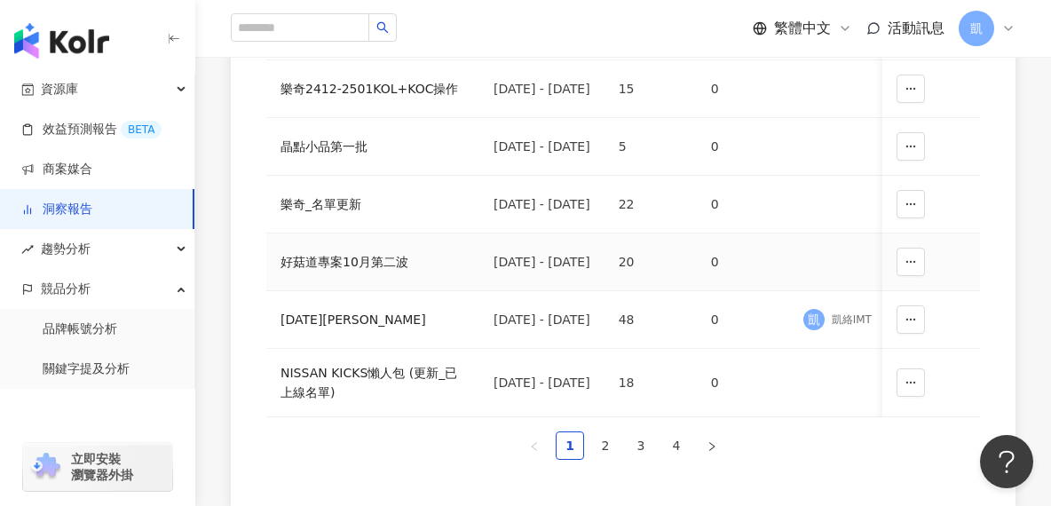
scroll to position [510, 0]
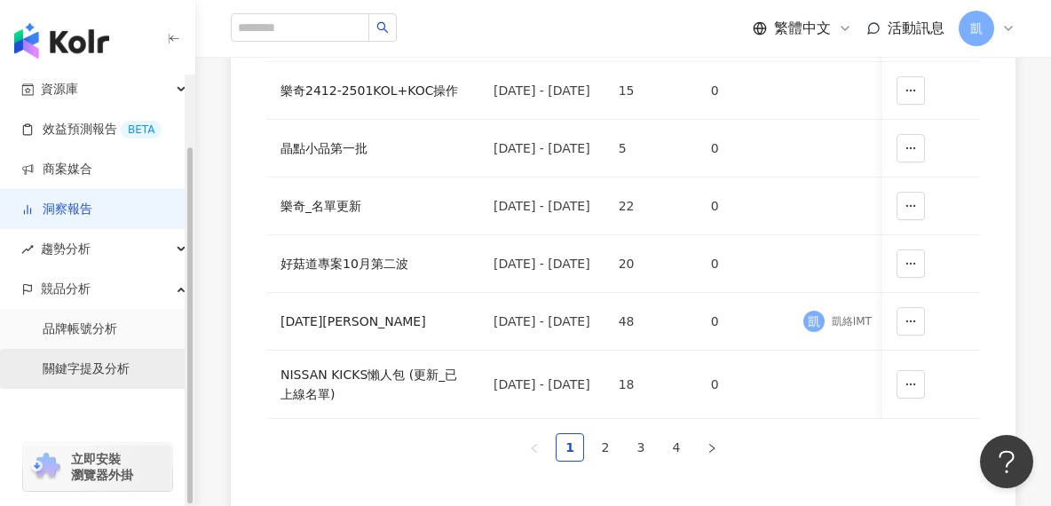
click at [96, 360] on link "關鍵字提及分析" at bounding box center [86, 369] width 87 height 18
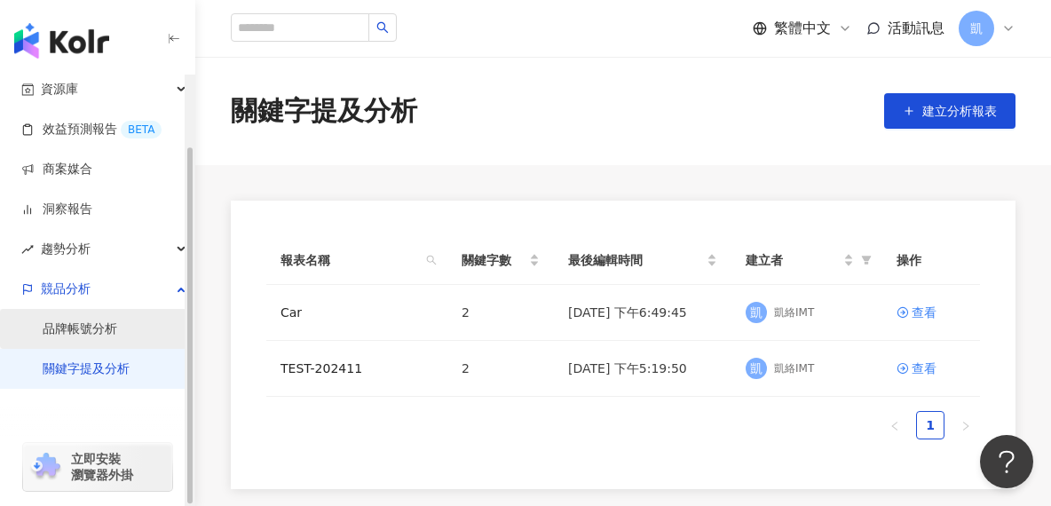
click at [72, 338] on link "品牌帳號分析" at bounding box center [80, 329] width 75 height 18
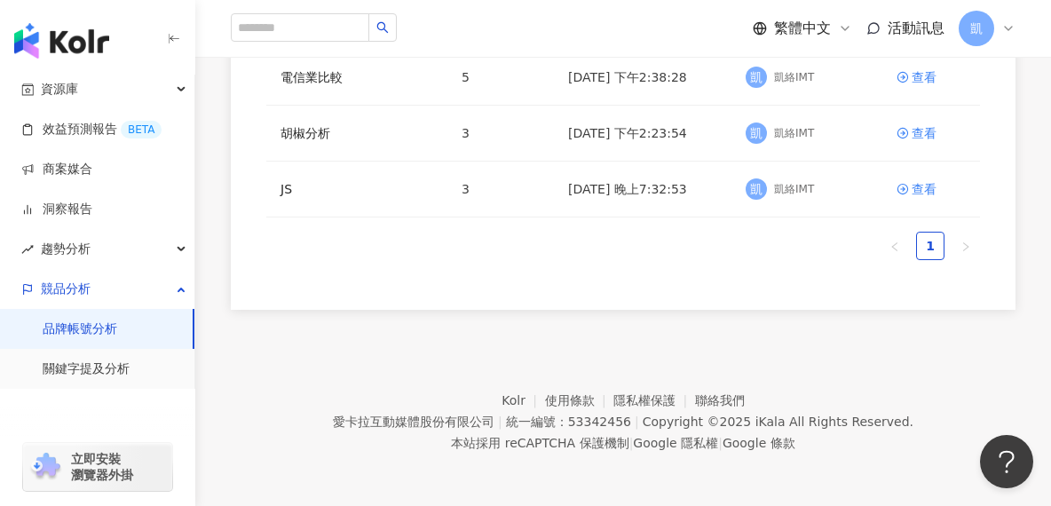
scroll to position [357, 0]
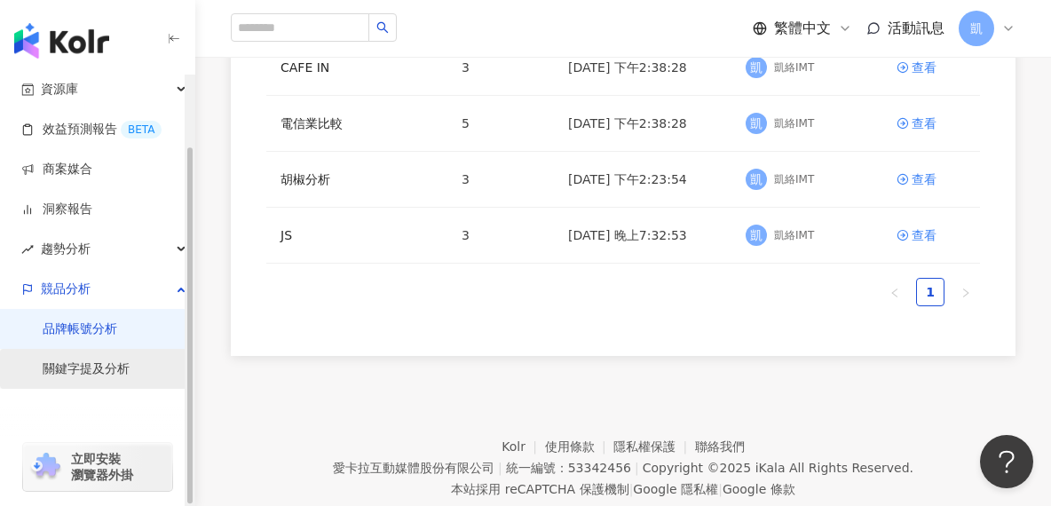
click at [106, 360] on link "關鍵字提及分析" at bounding box center [86, 369] width 87 height 18
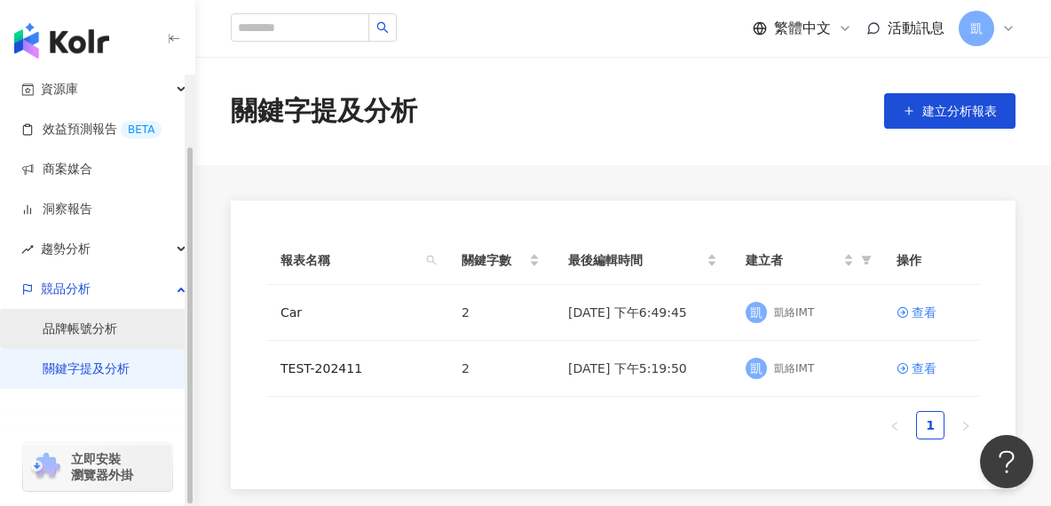
click at [106, 320] on link "品牌帳號分析" at bounding box center [80, 329] width 75 height 18
